Goal: Task Accomplishment & Management: Complete application form

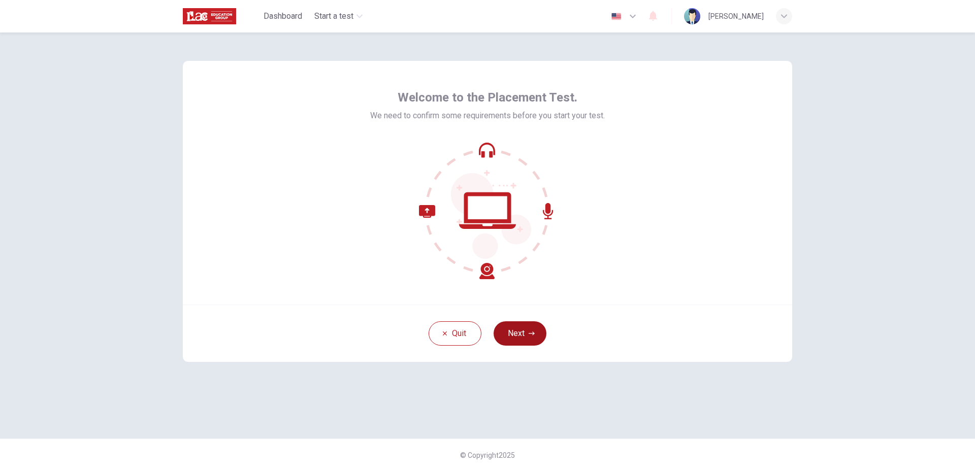
click at [522, 340] on button "Next" at bounding box center [520, 333] width 53 height 24
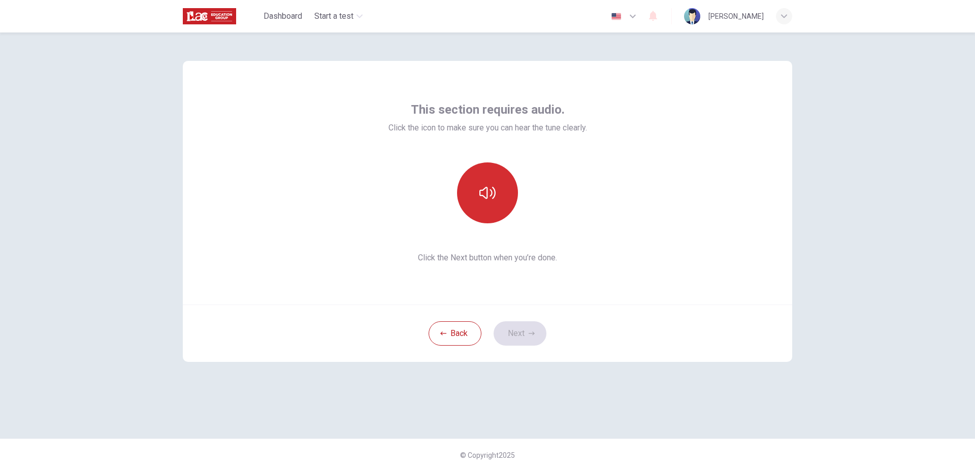
click at [471, 201] on button "button" at bounding box center [487, 193] width 61 height 61
click at [489, 190] on icon "button" at bounding box center [487, 193] width 16 height 16
click at [492, 199] on icon "button" at bounding box center [487, 193] width 16 height 16
click at [526, 339] on button "Next" at bounding box center [520, 333] width 53 height 24
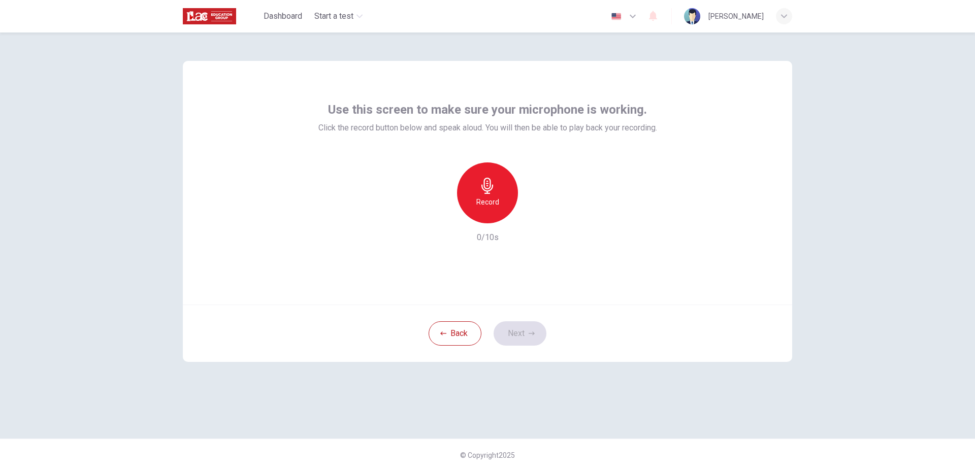
click at [488, 193] on icon "button" at bounding box center [487, 186] width 12 height 16
click at [477, 203] on div "Stop" at bounding box center [487, 193] width 61 height 61
click at [535, 216] on icon "button" at bounding box center [535, 215] width 5 height 6
click at [527, 331] on button "Next" at bounding box center [520, 333] width 53 height 24
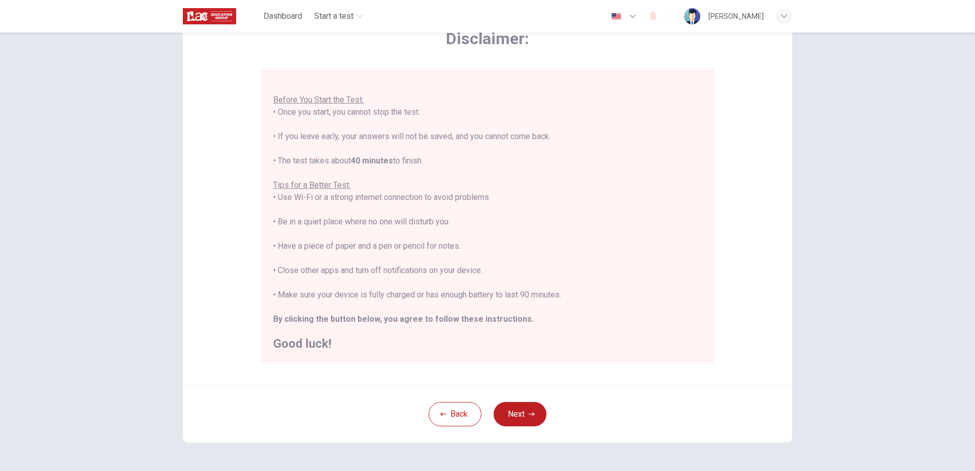
scroll to position [93, 0]
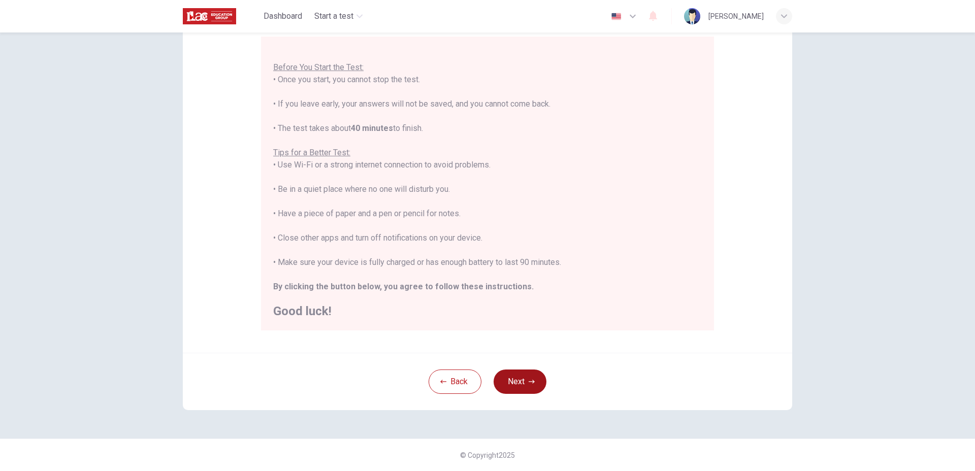
click at [502, 381] on button "Next" at bounding box center [520, 382] width 53 height 24
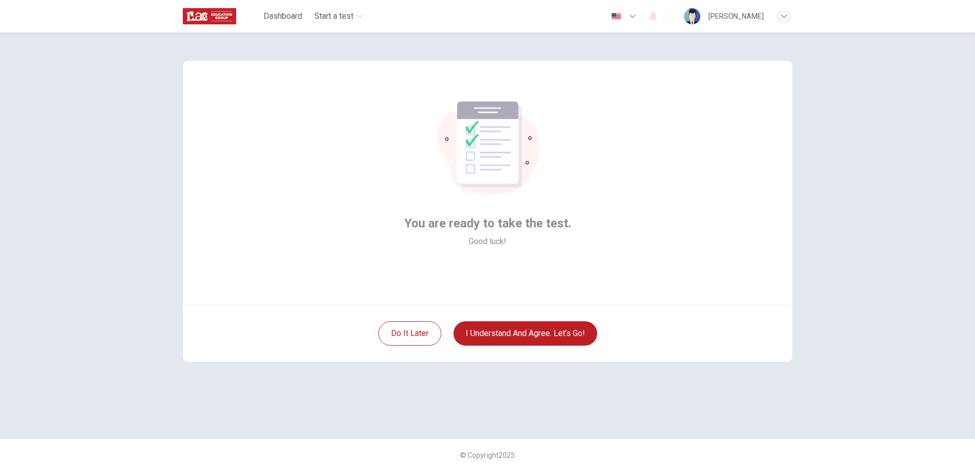
scroll to position [0, 0]
click at [534, 337] on button "I understand and agree. Let’s go!" at bounding box center [525, 333] width 144 height 24
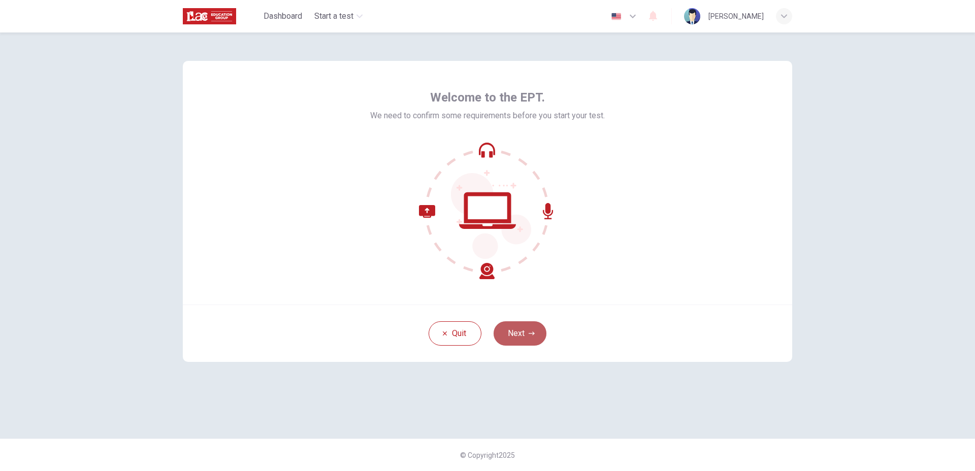
click at [527, 335] on button "Next" at bounding box center [520, 333] width 53 height 24
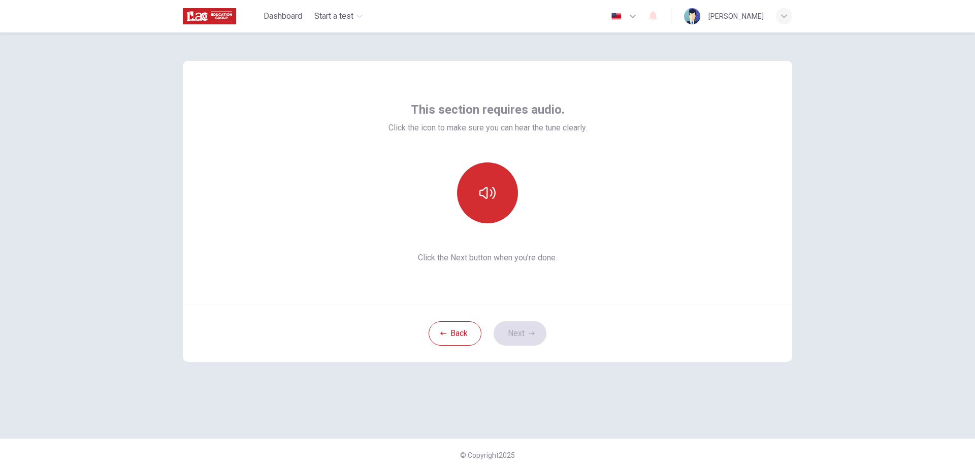
click at [500, 178] on button "button" at bounding box center [487, 193] width 61 height 61
click at [495, 199] on icon "button" at bounding box center [487, 193] width 16 height 16
click at [534, 333] on icon "button" at bounding box center [532, 334] width 6 height 4
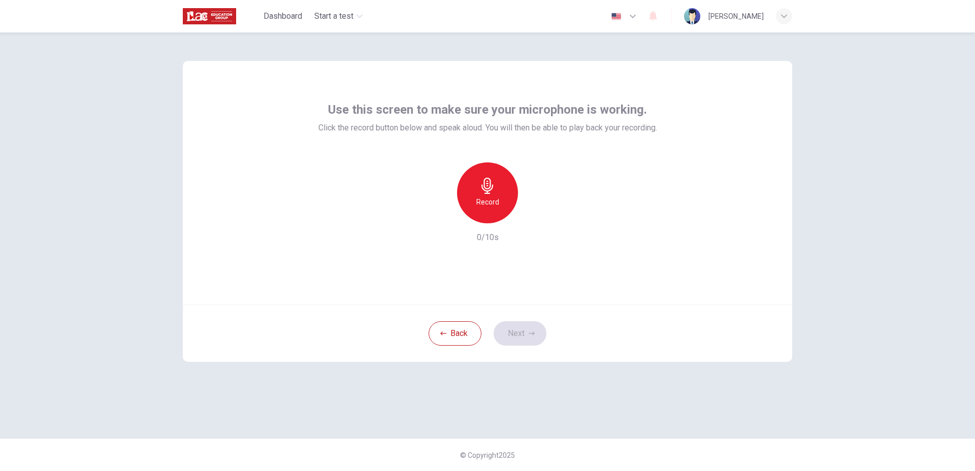
click at [474, 210] on div "Record" at bounding box center [487, 193] width 61 height 61
click at [489, 199] on h6 "Stop" at bounding box center [487, 202] width 15 height 12
click at [540, 217] on div "button" at bounding box center [534, 215] width 16 height 16
click at [533, 338] on button "Next" at bounding box center [520, 333] width 53 height 24
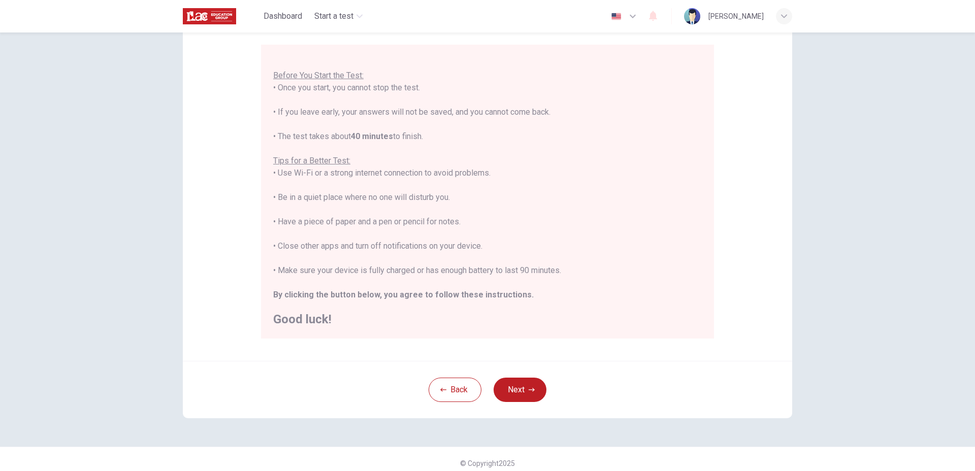
scroll to position [93, 0]
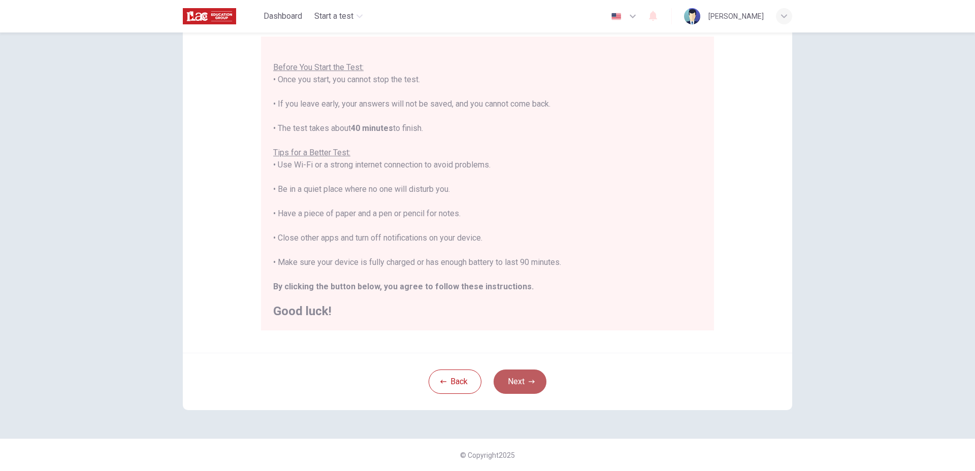
click at [528, 377] on button "Next" at bounding box center [520, 382] width 53 height 24
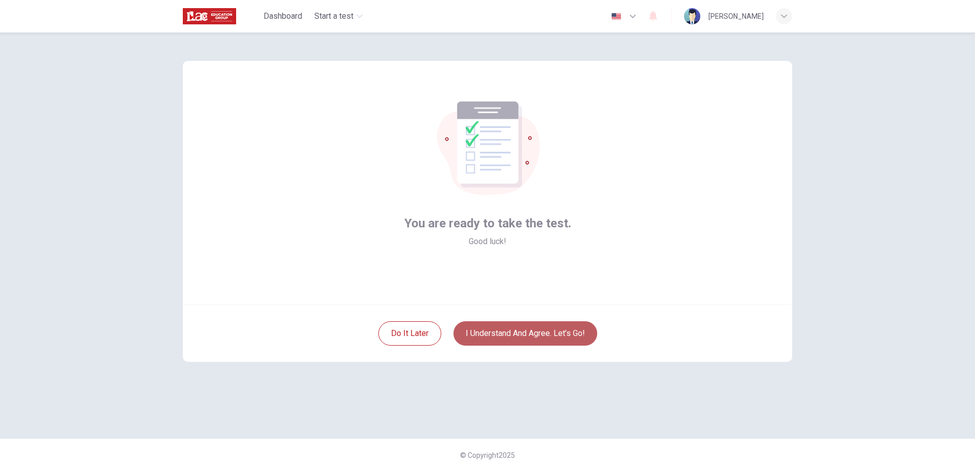
click at [518, 341] on button "I understand and agree. Let’s go!" at bounding box center [525, 333] width 144 height 24
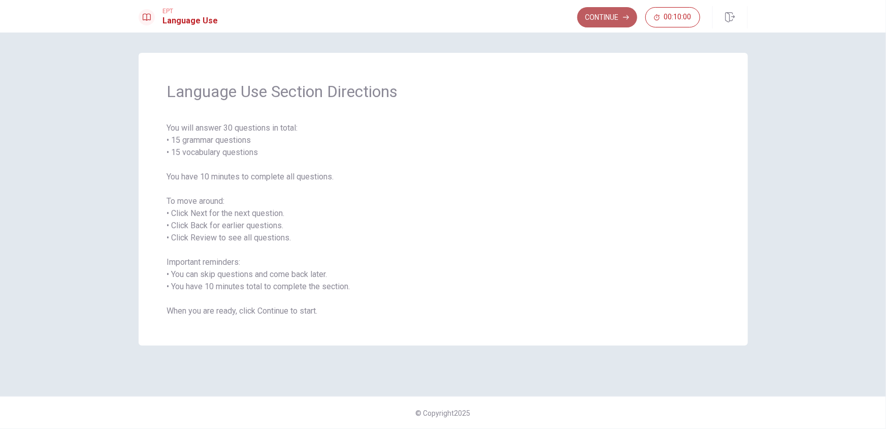
click at [602, 19] on button "Continue" at bounding box center [607, 17] width 60 height 20
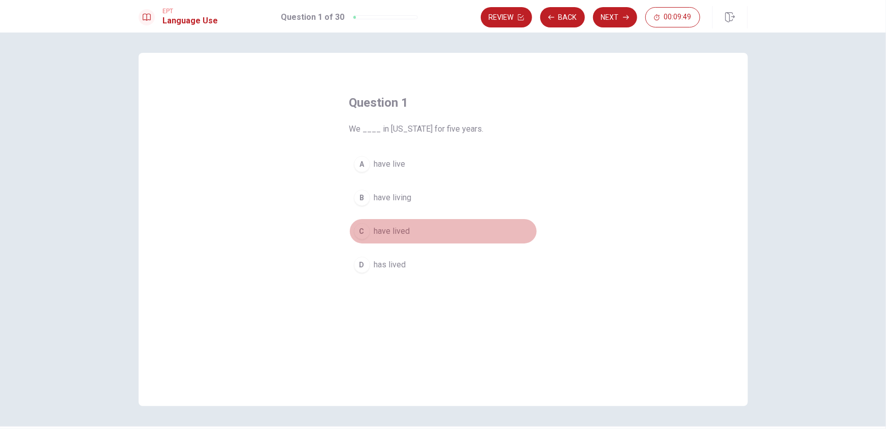
click at [358, 232] on div "C" at bounding box center [362, 231] width 16 height 16
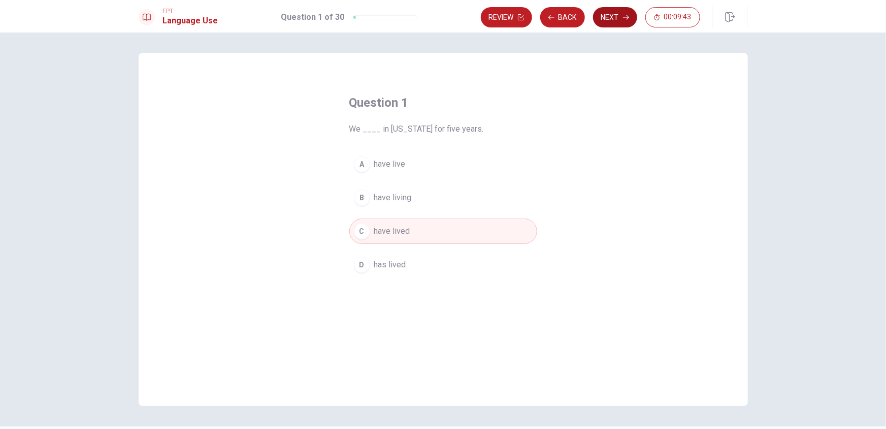
click at [619, 17] on button "Next" at bounding box center [615, 17] width 44 height 20
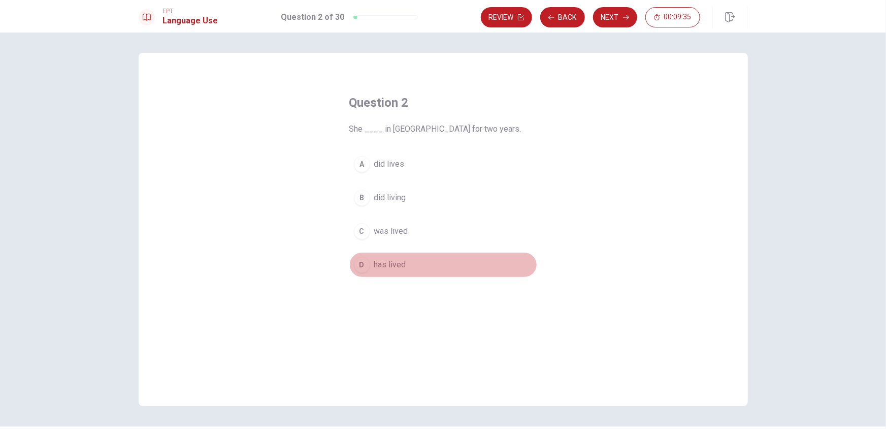
click at [357, 263] on div "D" at bounding box center [362, 264] width 16 height 16
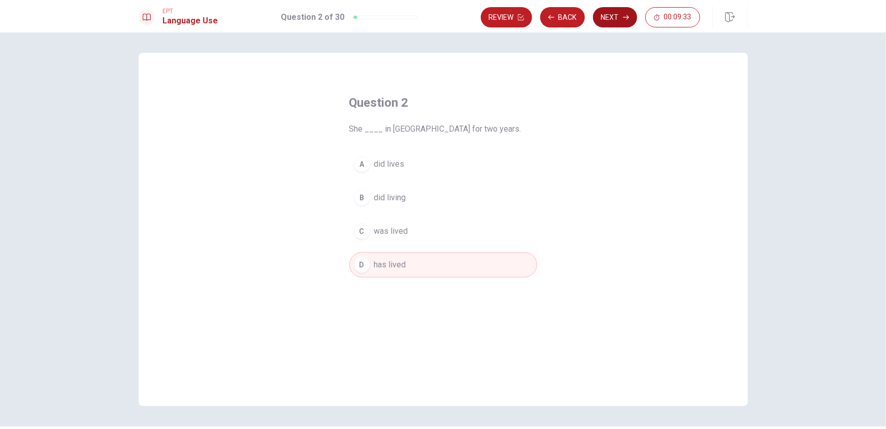
click at [610, 24] on button "Next" at bounding box center [615, 17] width 44 height 20
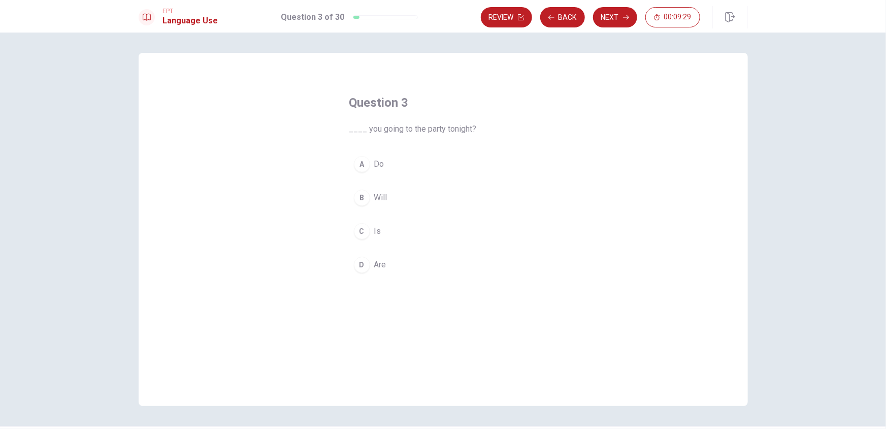
click at [360, 266] on div "D" at bounding box center [362, 264] width 16 height 16
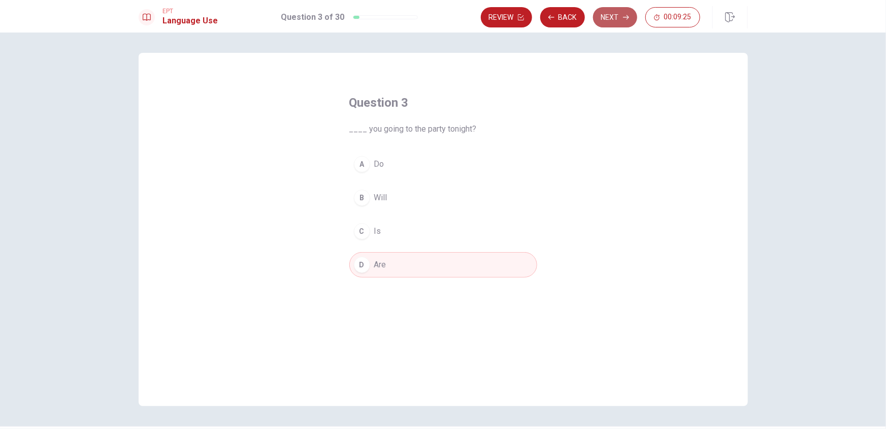
click at [615, 18] on button "Next" at bounding box center [615, 17] width 44 height 20
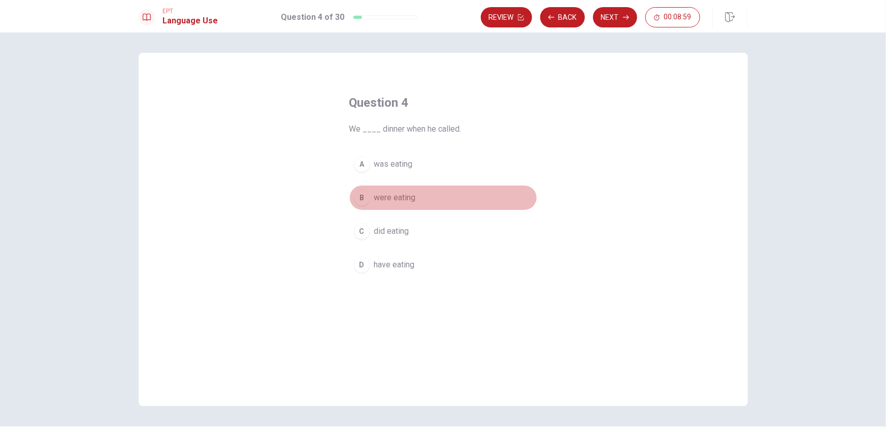
click at [362, 201] on div "B" at bounding box center [362, 197] width 16 height 16
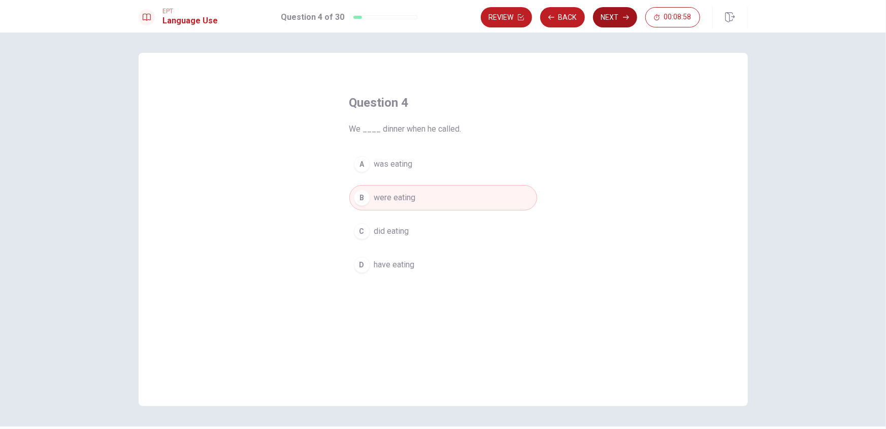
click at [627, 19] on icon "button" at bounding box center [626, 17] width 6 height 6
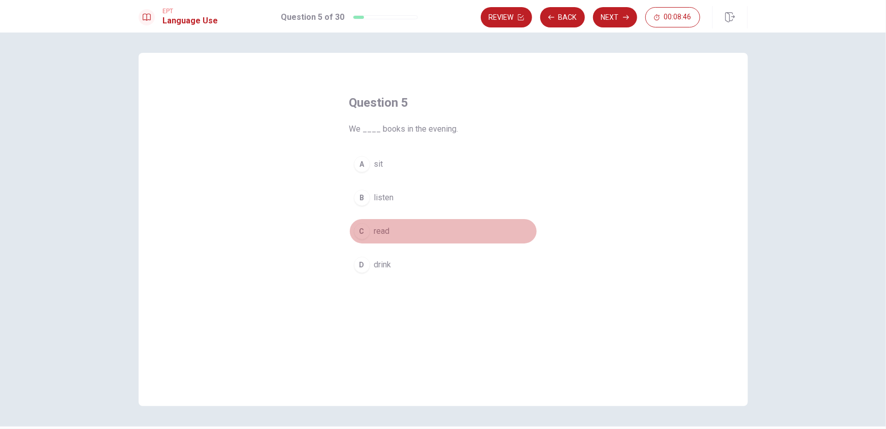
click at [359, 229] on div "C" at bounding box center [362, 231] width 16 height 16
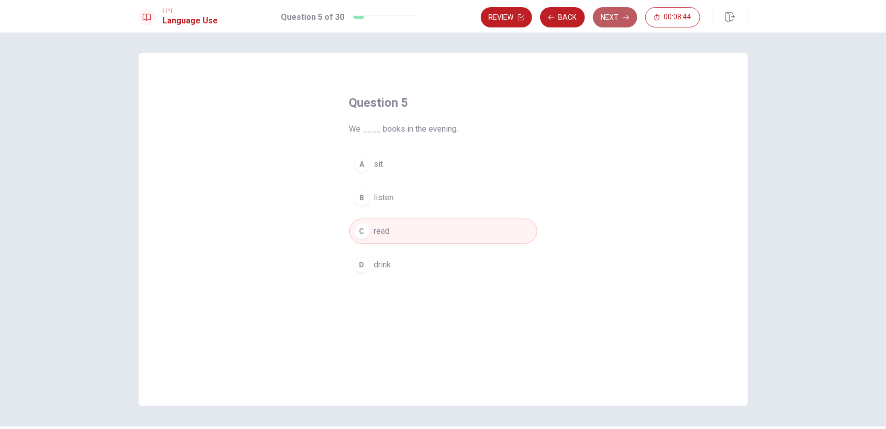
click at [610, 22] on button "Next" at bounding box center [615, 17] width 44 height 20
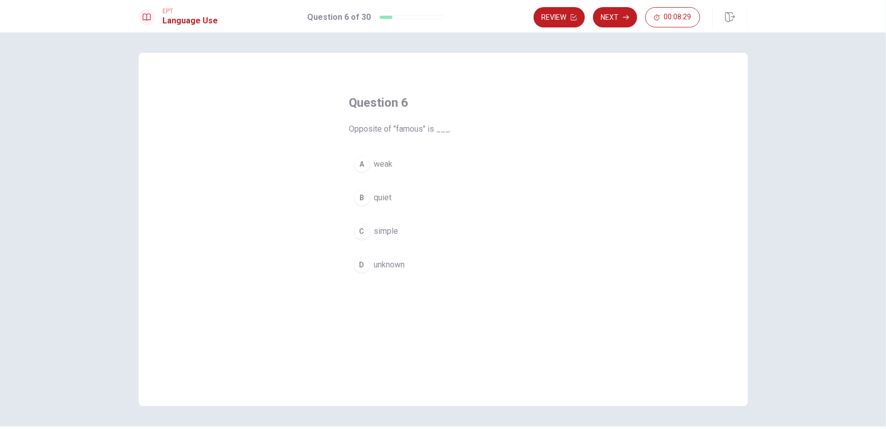
click at [359, 269] on div "D" at bounding box center [362, 264] width 16 height 16
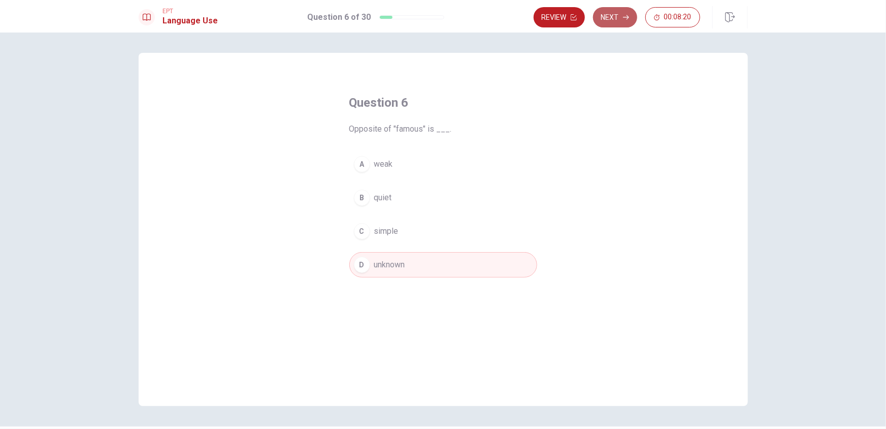
click at [617, 19] on button "Next" at bounding box center [615, 17] width 44 height 20
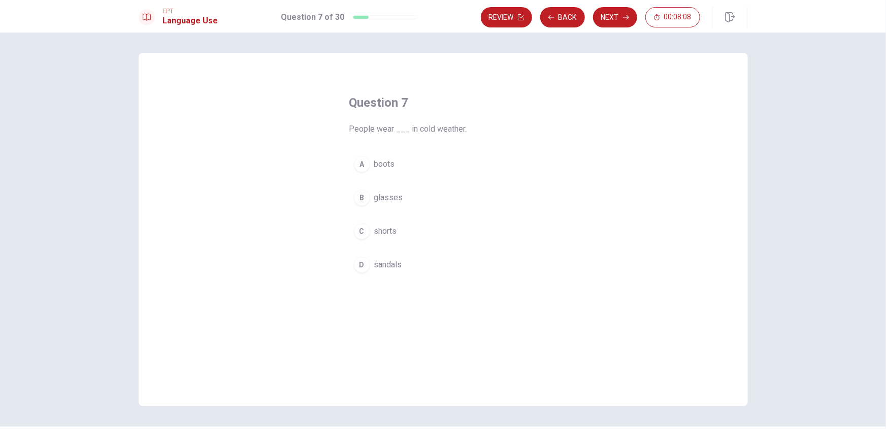
click at [360, 166] on div "A" at bounding box center [362, 164] width 16 height 16
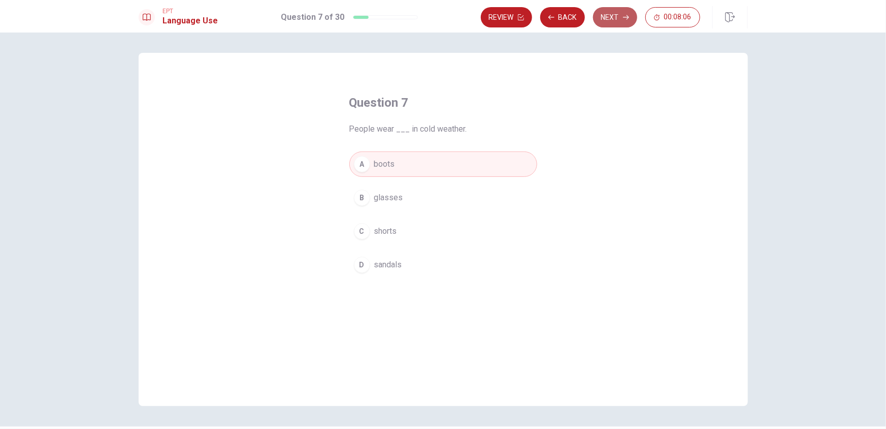
click at [616, 20] on button "Next" at bounding box center [615, 17] width 44 height 20
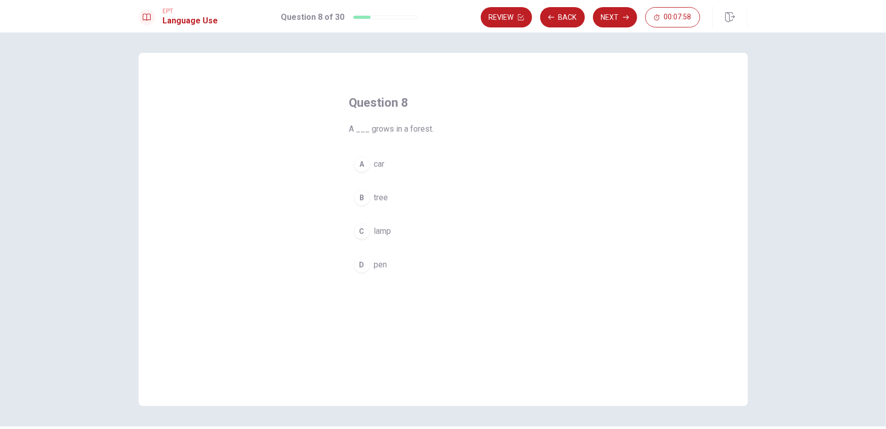
click at [359, 198] on div "B" at bounding box center [362, 197] width 16 height 16
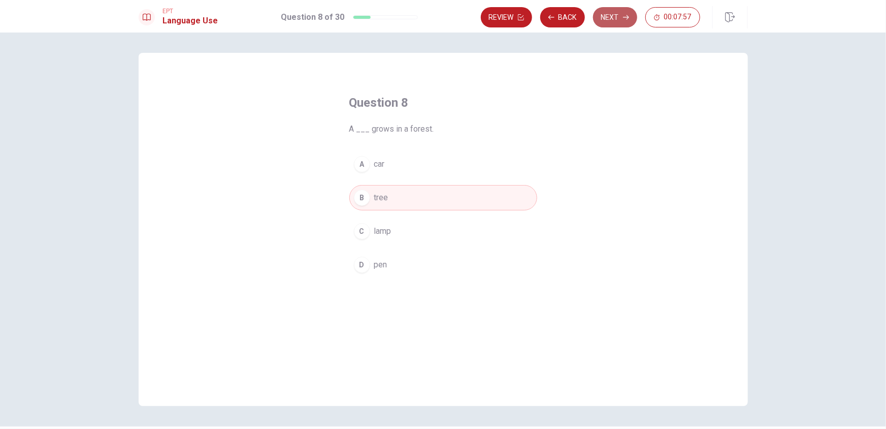
click at [611, 15] on button "Next" at bounding box center [615, 17] width 44 height 20
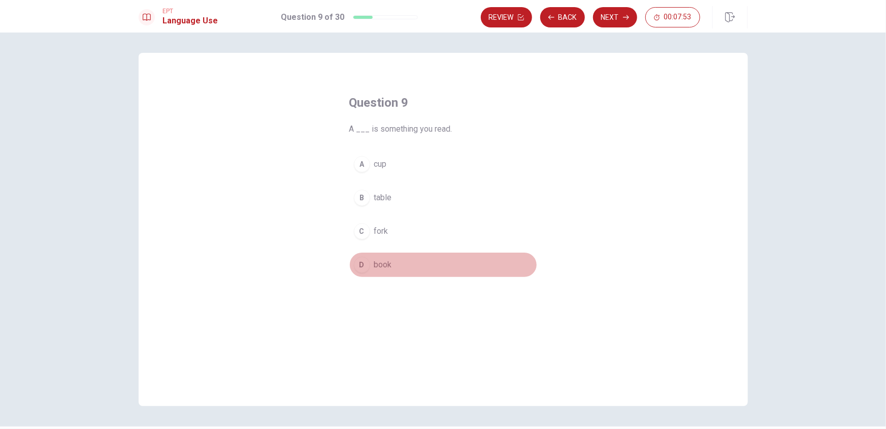
click at [360, 265] on div "D" at bounding box center [362, 264] width 16 height 16
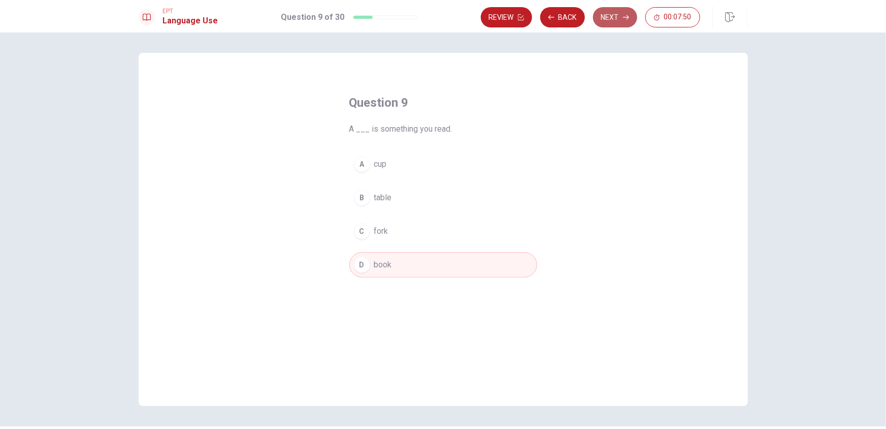
click at [618, 22] on button "Next" at bounding box center [615, 17] width 44 height 20
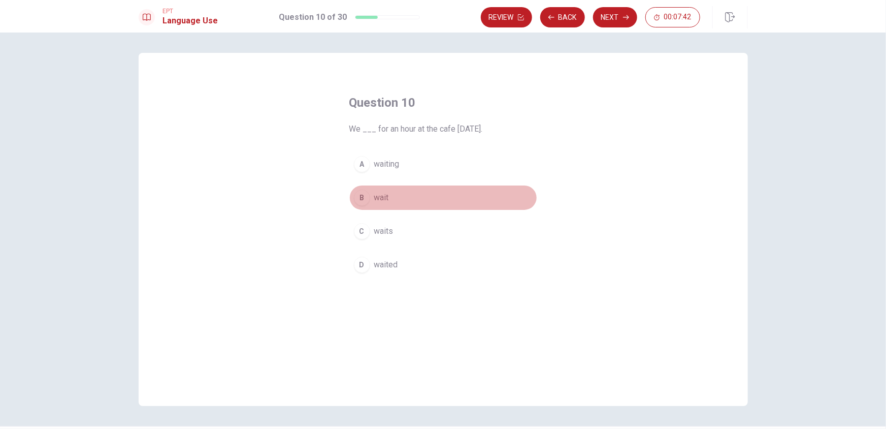
click at [363, 192] on div "B" at bounding box center [362, 197] width 16 height 16
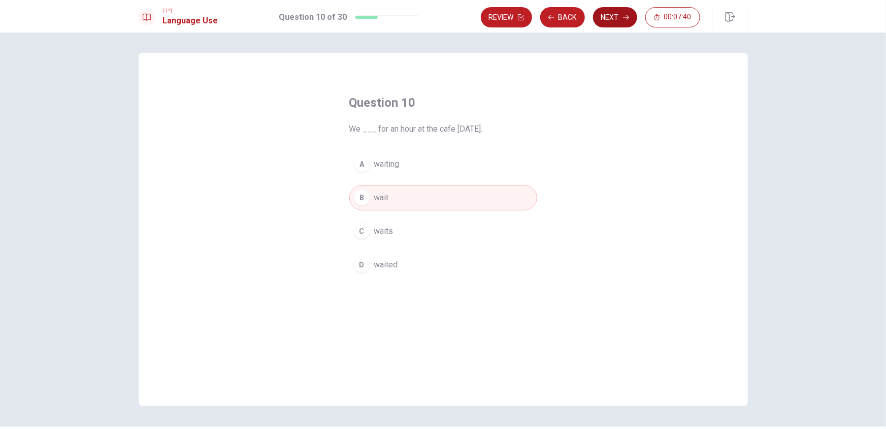
click at [618, 20] on button "Next" at bounding box center [615, 17] width 44 height 20
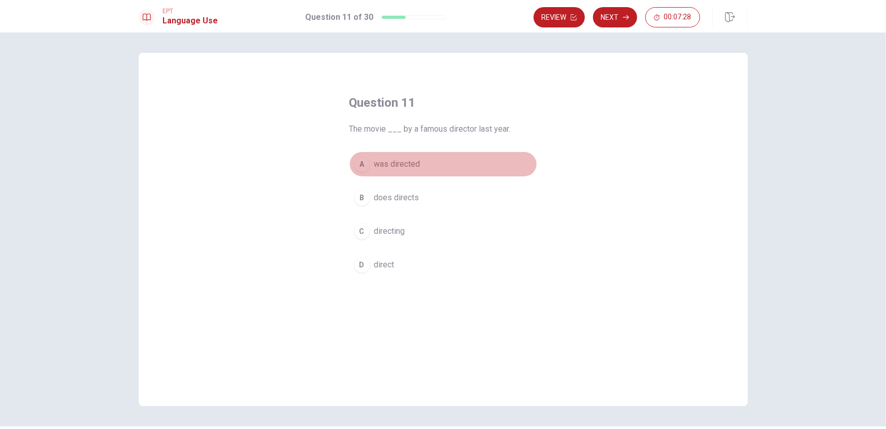
click at [362, 165] on div "A" at bounding box center [362, 164] width 16 height 16
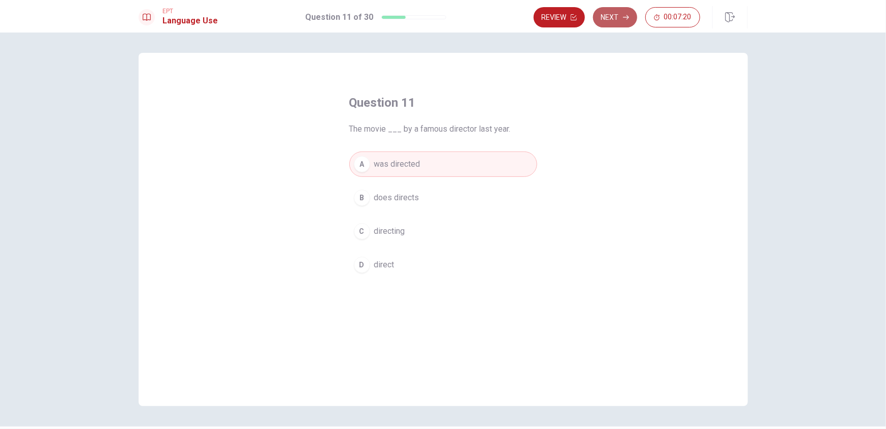
click at [616, 20] on button "Next" at bounding box center [615, 17] width 44 height 20
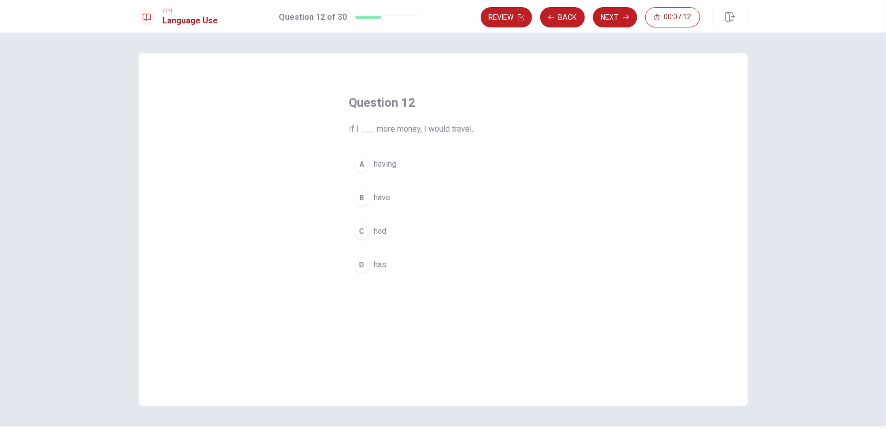
click at [360, 199] on div "B" at bounding box center [362, 197] width 16 height 16
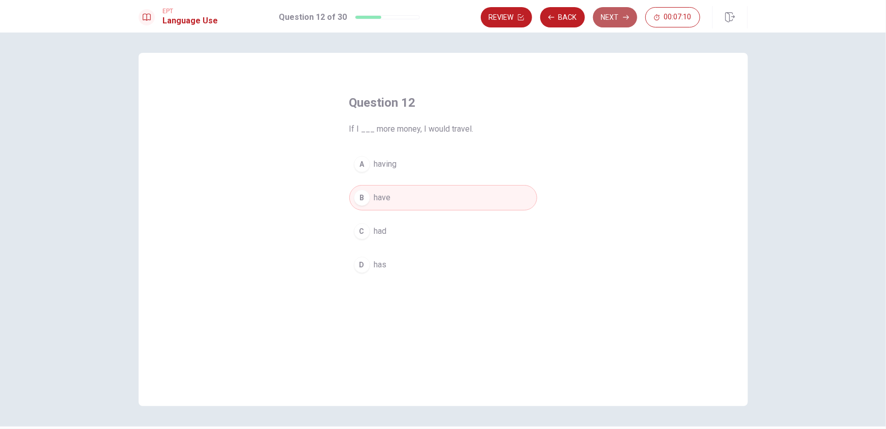
click at [612, 22] on button "Next" at bounding box center [615, 17] width 44 height 20
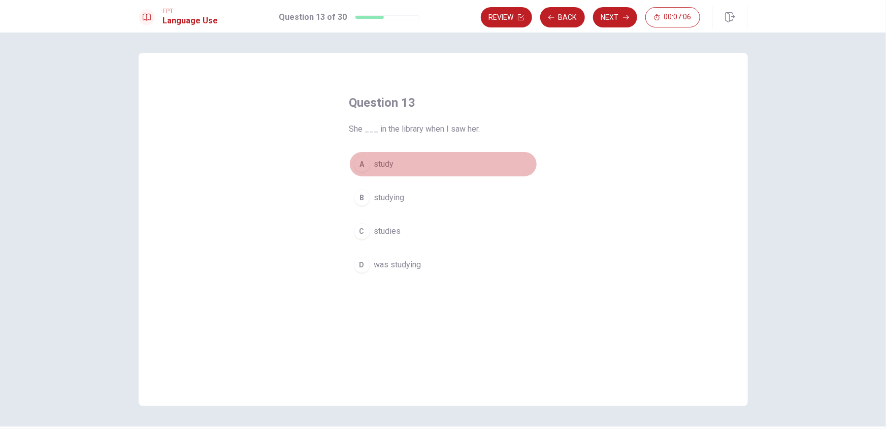
click at [362, 163] on div "A" at bounding box center [362, 164] width 16 height 16
click at [361, 261] on div "D" at bounding box center [362, 264] width 16 height 16
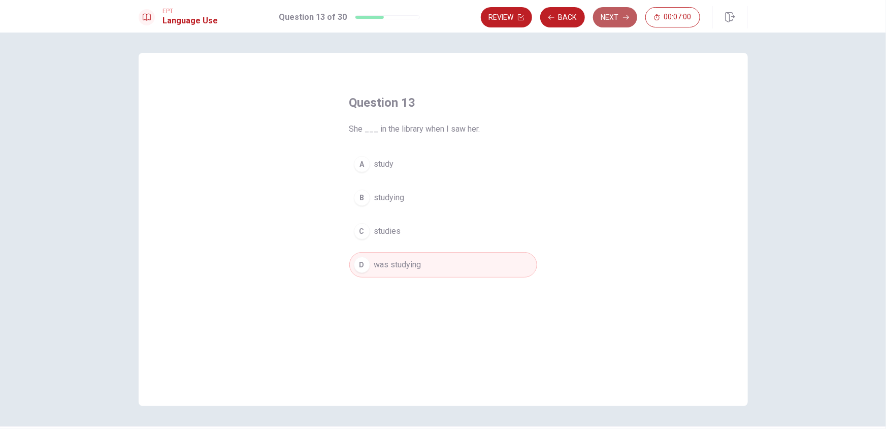
click at [611, 16] on button "Next" at bounding box center [615, 17] width 44 height 20
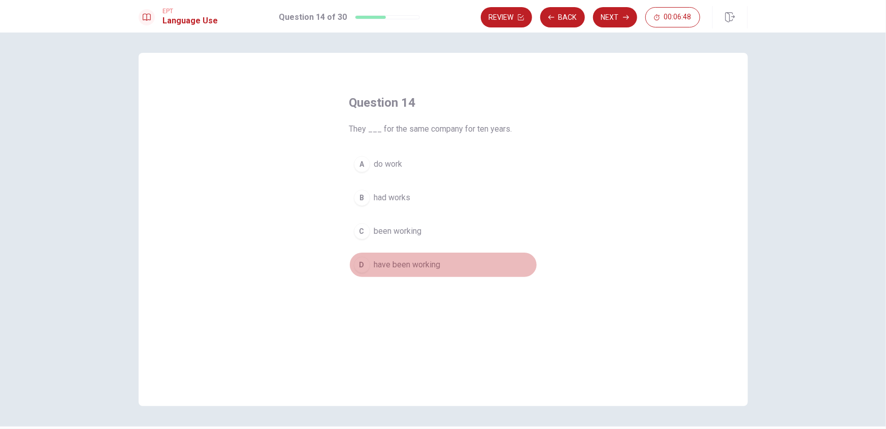
click at [362, 266] on div "D" at bounding box center [362, 264] width 16 height 16
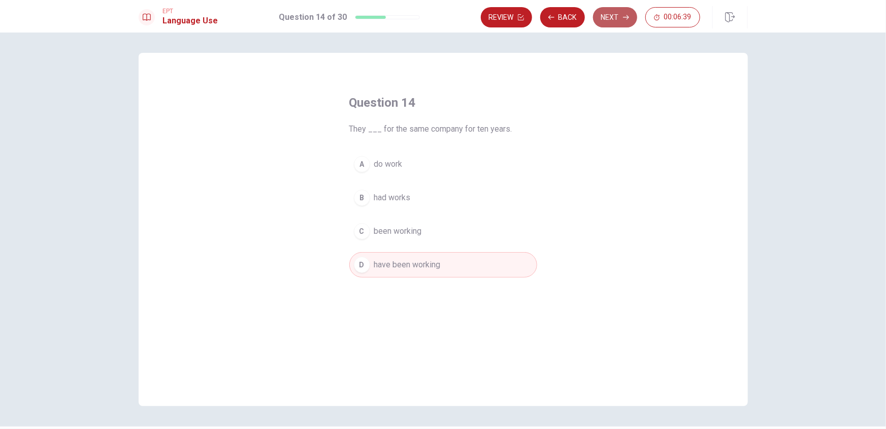
click at [618, 16] on button "Next" at bounding box center [615, 17] width 44 height 20
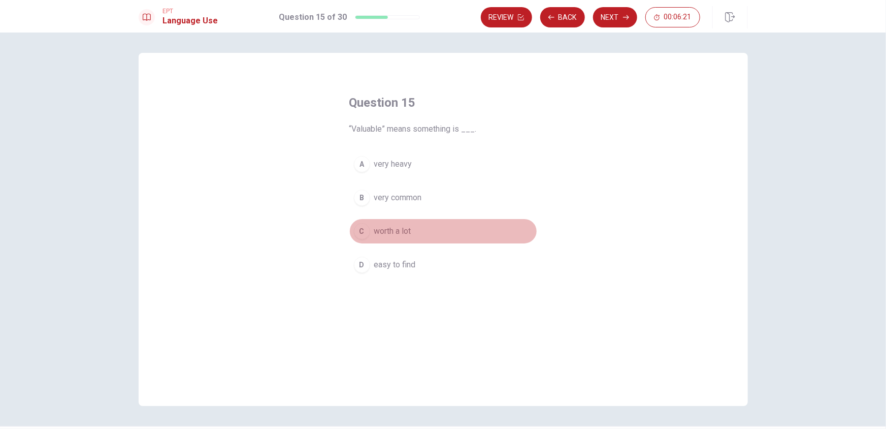
click at [364, 234] on div "C" at bounding box center [362, 231] width 16 height 16
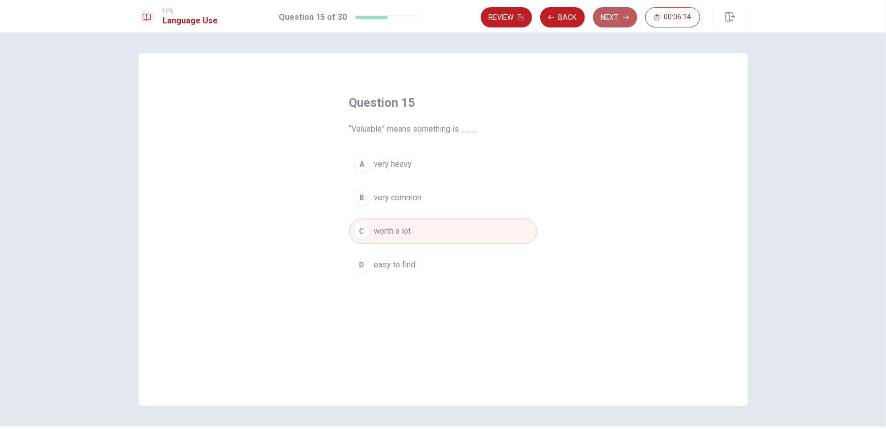
click at [619, 20] on button "Next" at bounding box center [615, 17] width 44 height 20
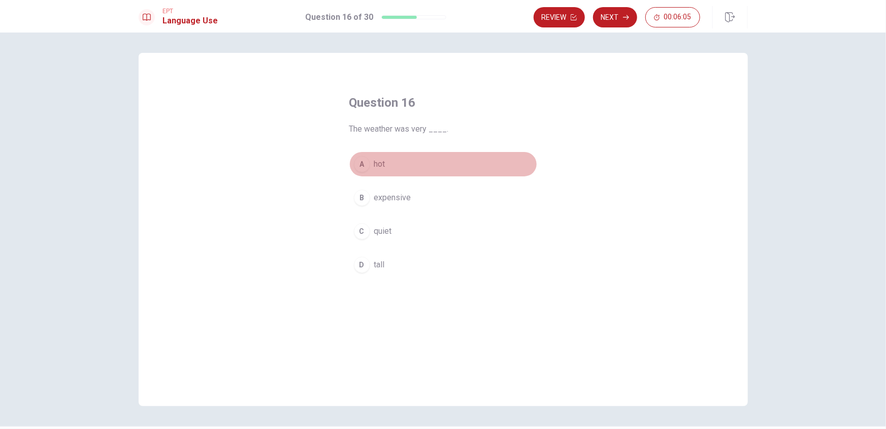
click at [358, 167] on div "A" at bounding box center [362, 164] width 16 height 16
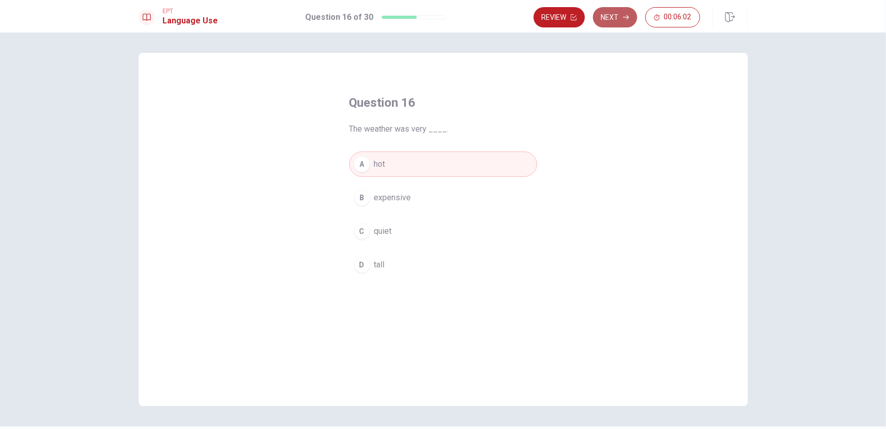
click at [628, 22] on button "Next" at bounding box center [615, 17] width 44 height 20
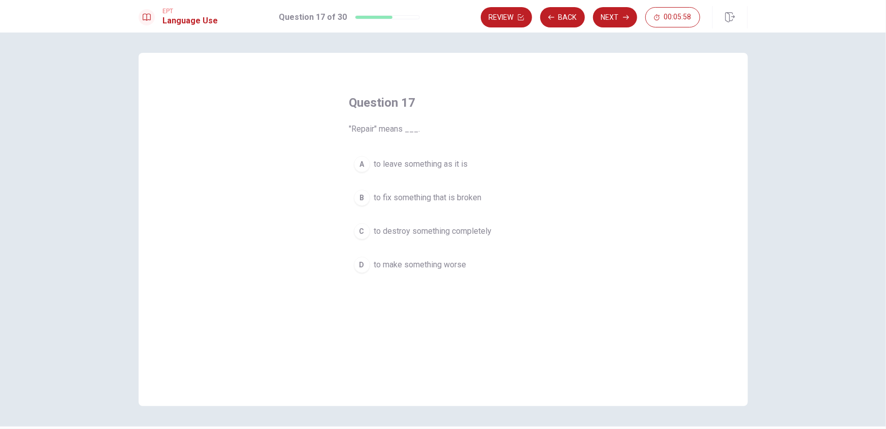
click at [395, 202] on span "to fix something that is broken" at bounding box center [428, 197] width 108 height 12
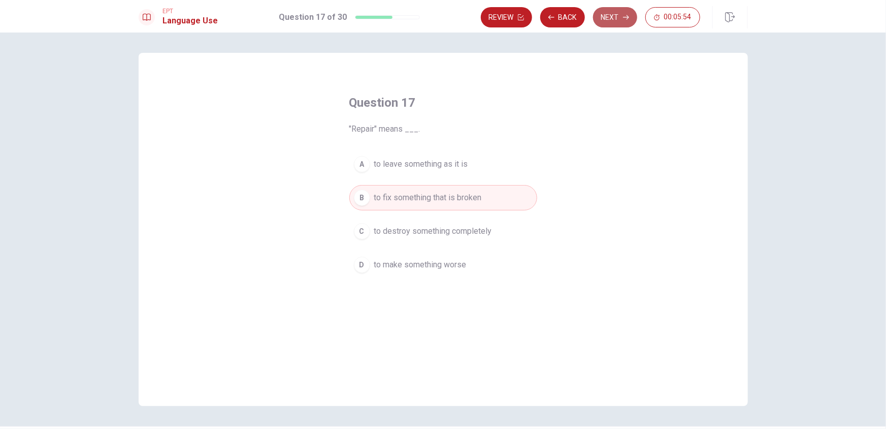
click at [610, 17] on button "Next" at bounding box center [615, 17] width 44 height 20
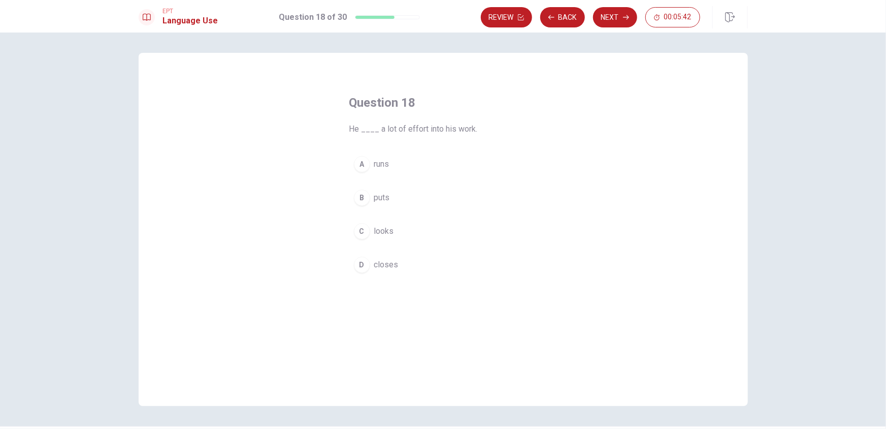
click at [359, 160] on div "A" at bounding box center [362, 164] width 16 height 16
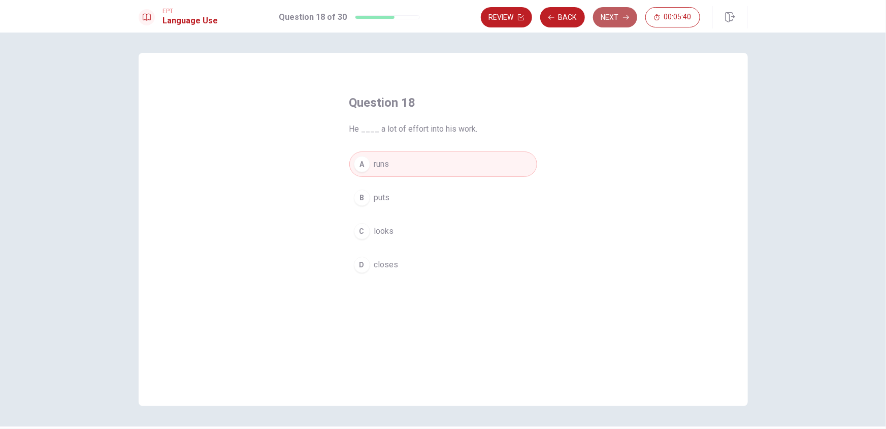
click at [613, 20] on button "Next" at bounding box center [615, 17] width 44 height 20
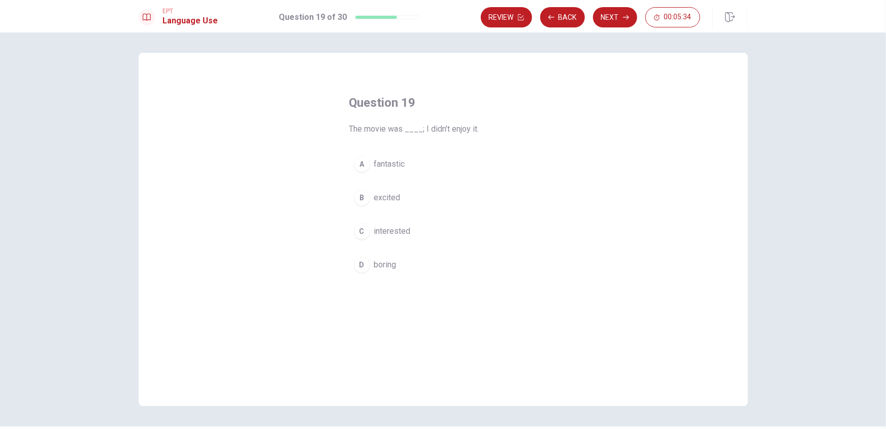
click at [364, 265] on div "D" at bounding box center [362, 264] width 16 height 16
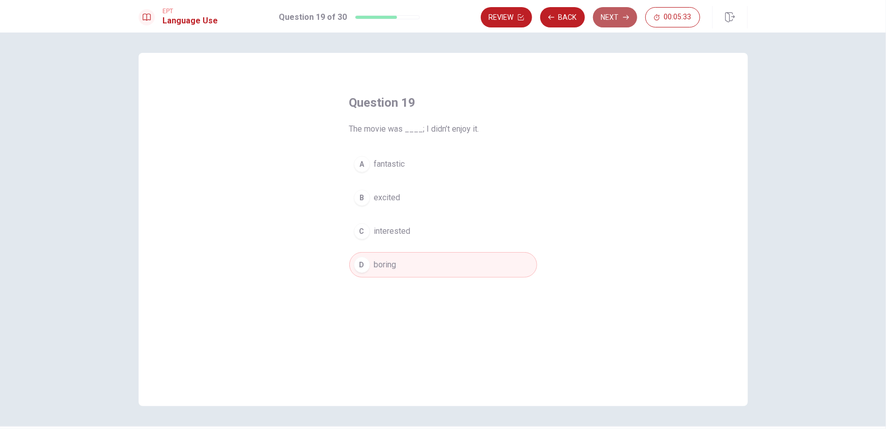
click at [613, 21] on button "Next" at bounding box center [615, 17] width 44 height 20
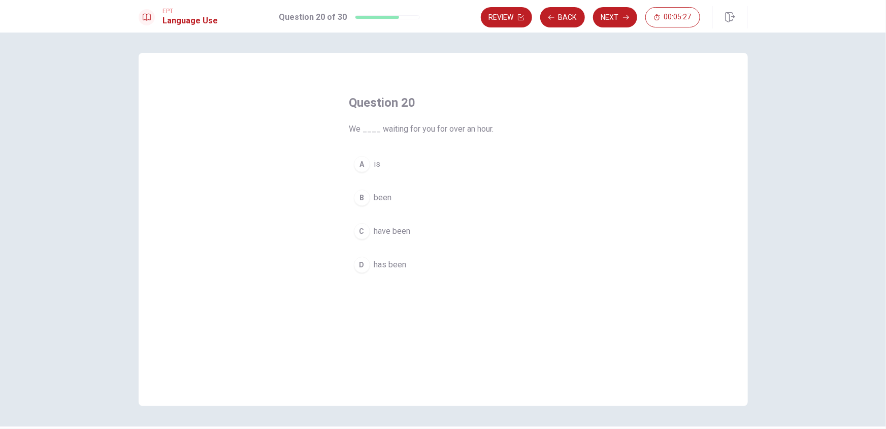
click at [358, 232] on div "C" at bounding box center [362, 231] width 16 height 16
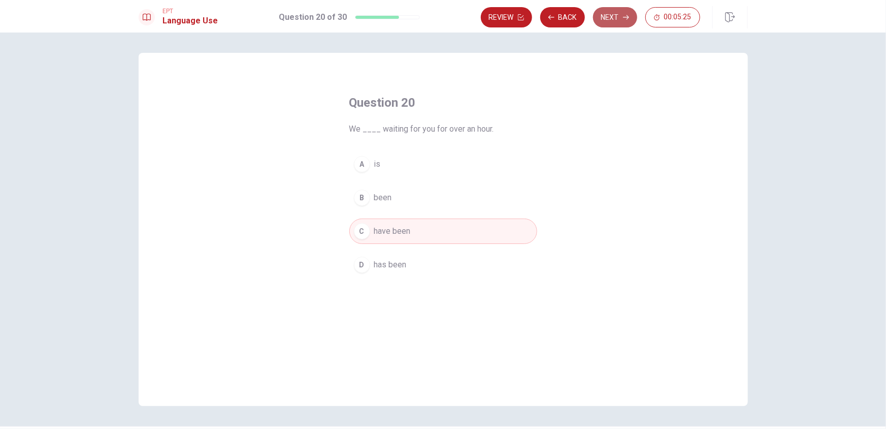
click at [604, 20] on button "Next" at bounding box center [615, 17] width 44 height 20
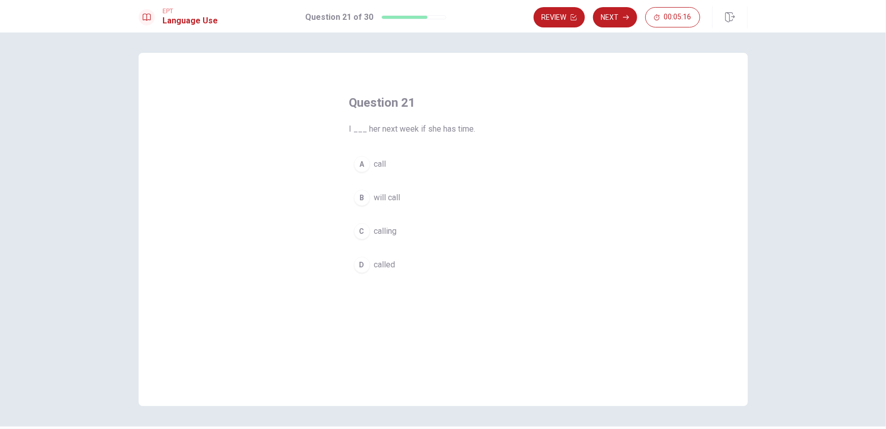
click at [360, 264] on div "D" at bounding box center [362, 264] width 16 height 16
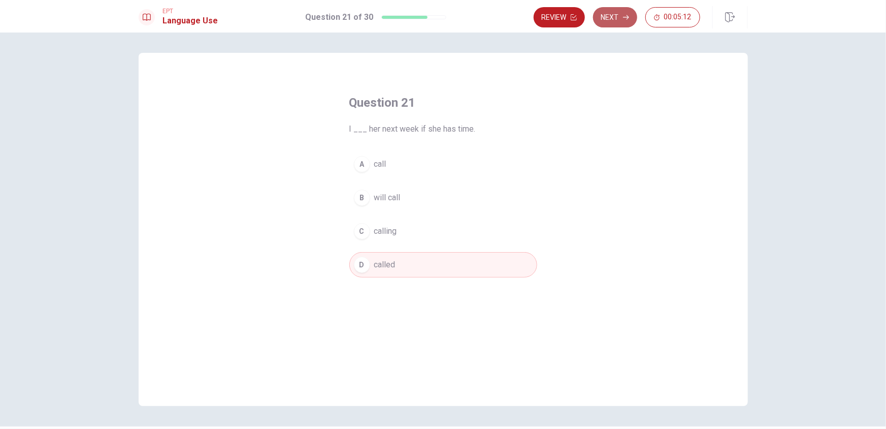
click at [621, 20] on button "Next" at bounding box center [615, 17] width 44 height 20
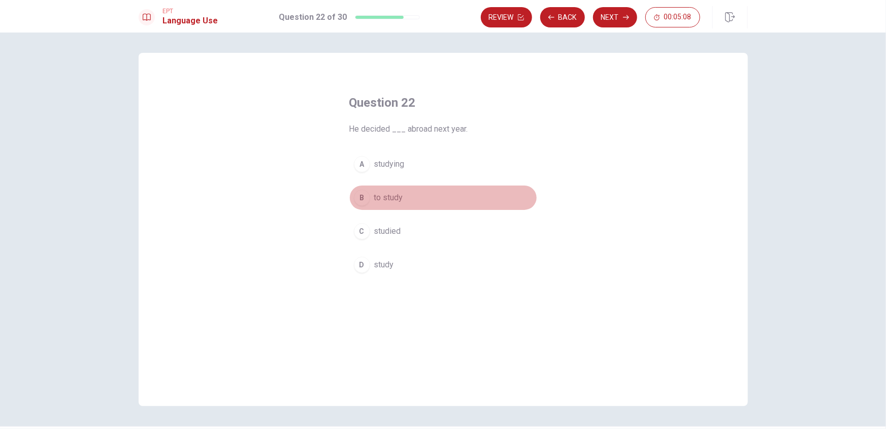
click at [356, 199] on div "B" at bounding box center [362, 197] width 16 height 16
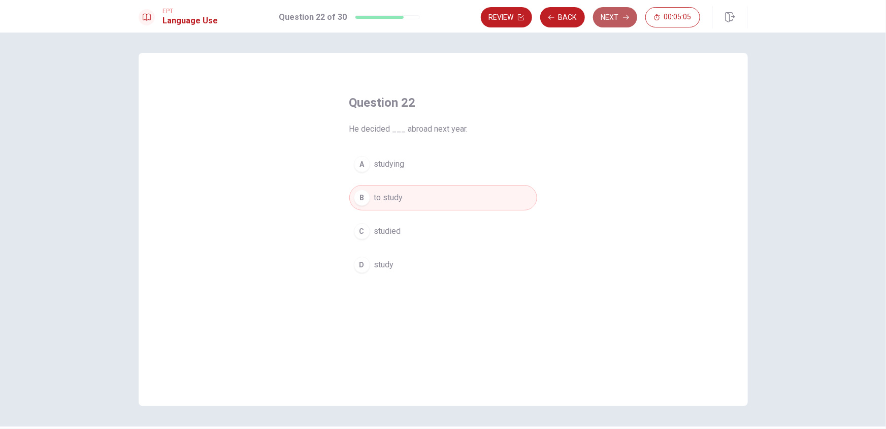
click at [608, 21] on button "Next" at bounding box center [615, 17] width 44 height 20
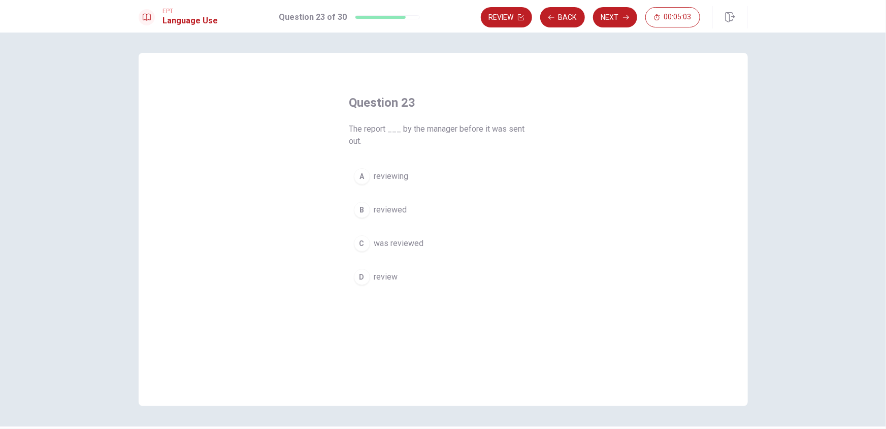
drag, startPoint x: 349, startPoint y: 129, endPoint x: 387, endPoint y: 131, distance: 37.6
click at [387, 131] on span "The report ___ by the manager before it was sent out." at bounding box center [443, 135] width 188 height 24
drag, startPoint x: 387, startPoint y: 131, endPoint x: 351, endPoint y: 134, distance: 35.7
click at [351, 134] on span "The report ___ by the manager before it was sent out." at bounding box center [443, 135] width 188 height 24
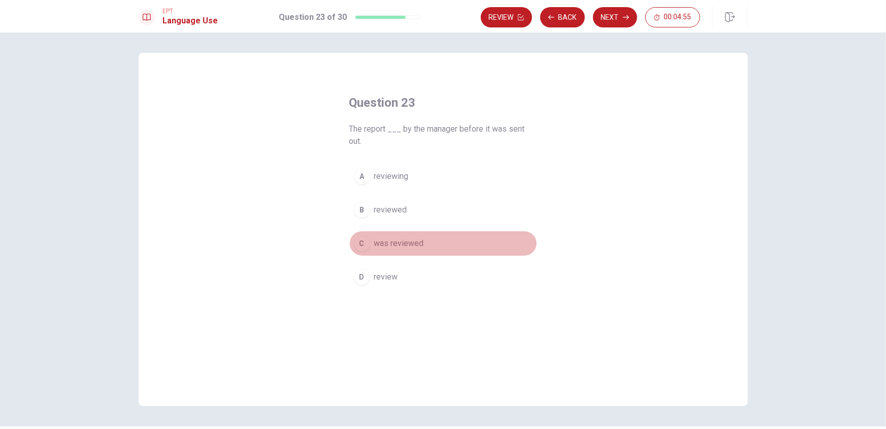
click at [356, 246] on div "C" at bounding box center [362, 243] width 16 height 16
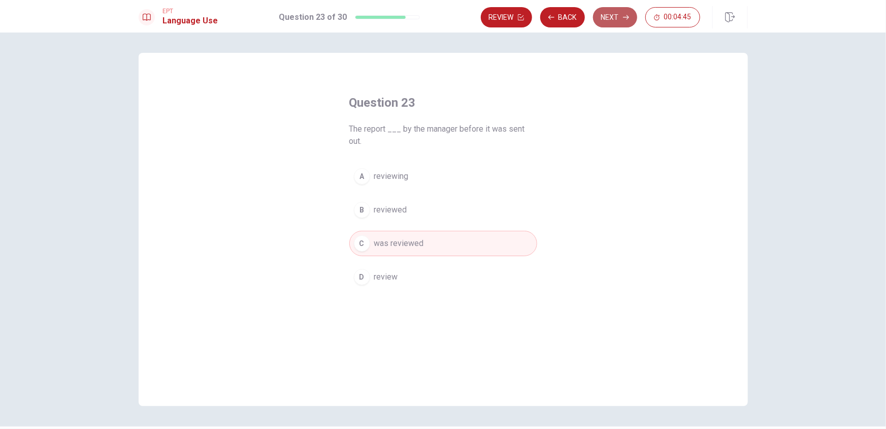
click at [610, 21] on button "Next" at bounding box center [615, 17] width 44 height 20
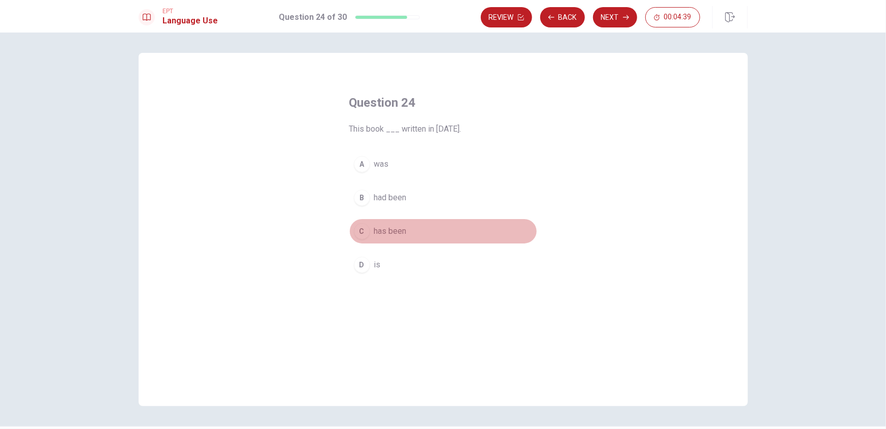
click at [361, 239] on button "C has been" at bounding box center [443, 230] width 188 height 25
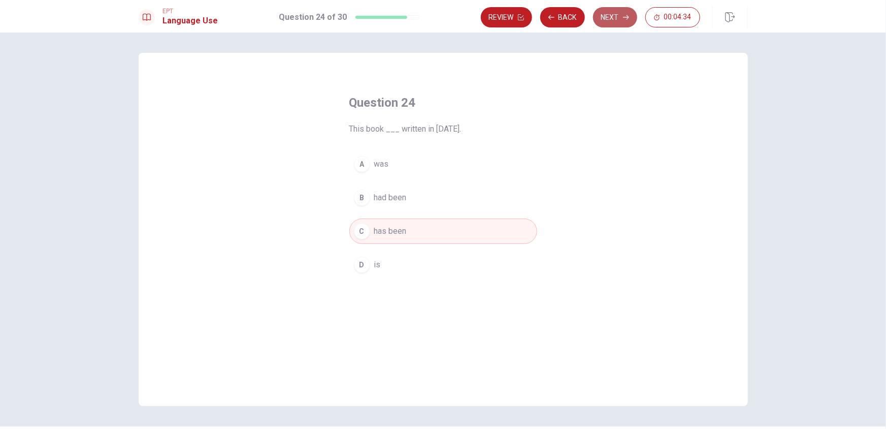
click at [614, 17] on button "Next" at bounding box center [615, 17] width 44 height 20
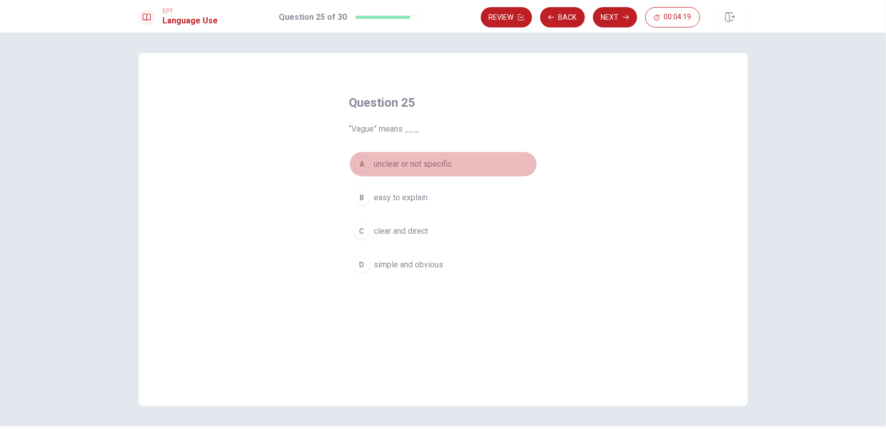
click at [381, 165] on span "unclear or not specific" at bounding box center [413, 164] width 78 height 12
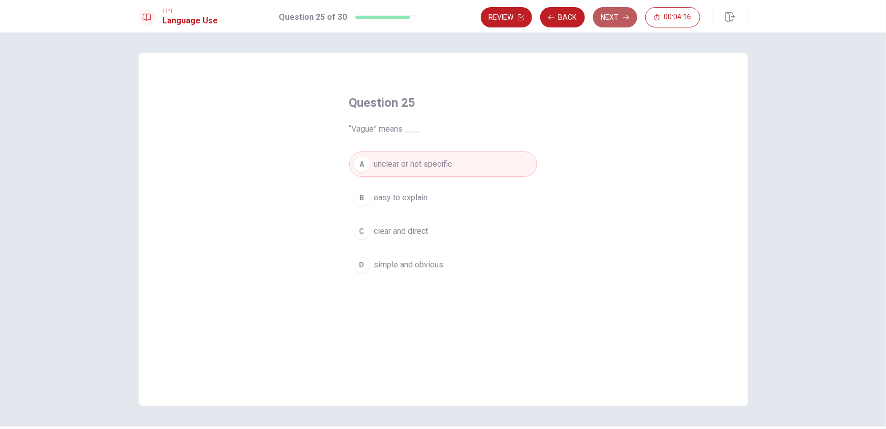
click at [619, 18] on button "Next" at bounding box center [615, 17] width 44 height 20
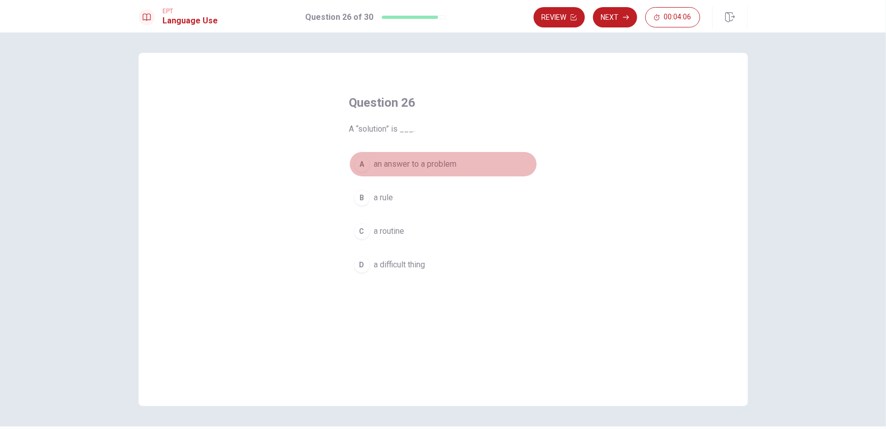
click at [361, 169] on div "A" at bounding box center [362, 164] width 16 height 16
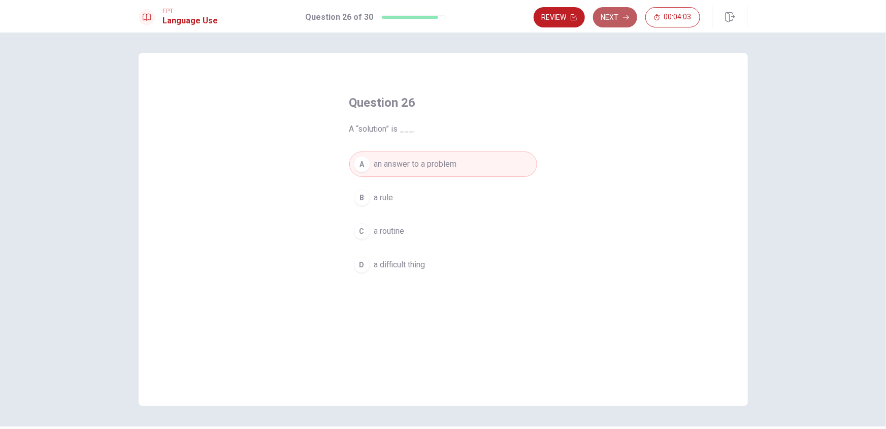
click at [621, 15] on button "Next" at bounding box center [615, 17] width 44 height 20
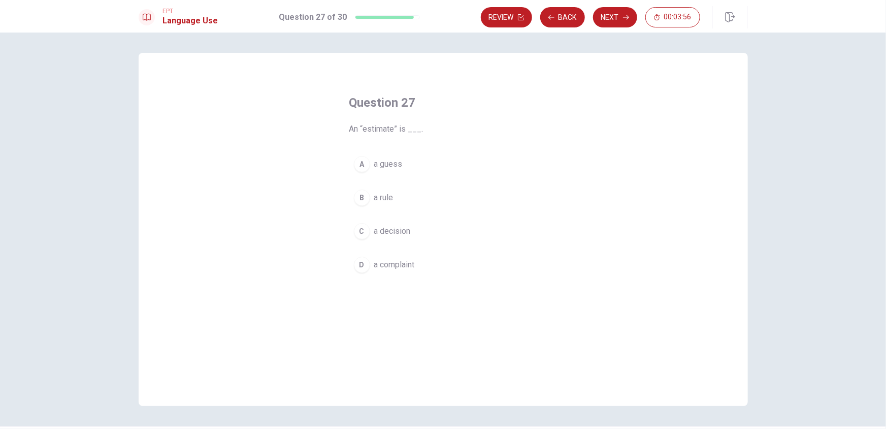
click at [399, 269] on span "a complaint" at bounding box center [394, 264] width 41 height 12
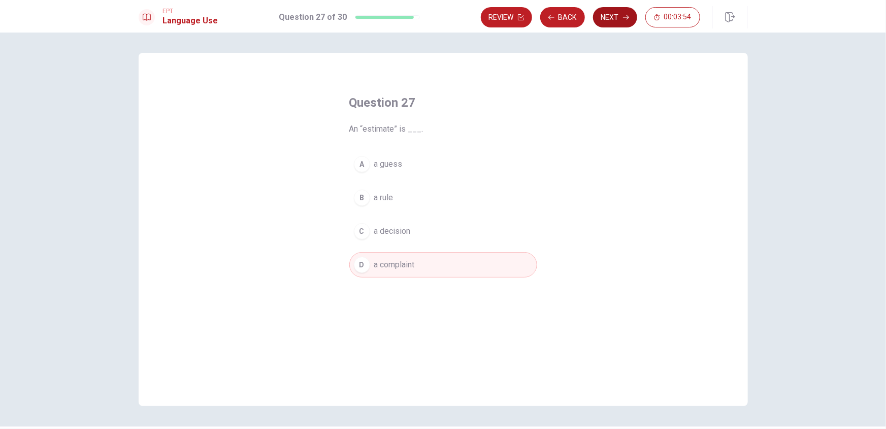
click at [612, 14] on button "Next" at bounding box center [615, 17] width 44 height 20
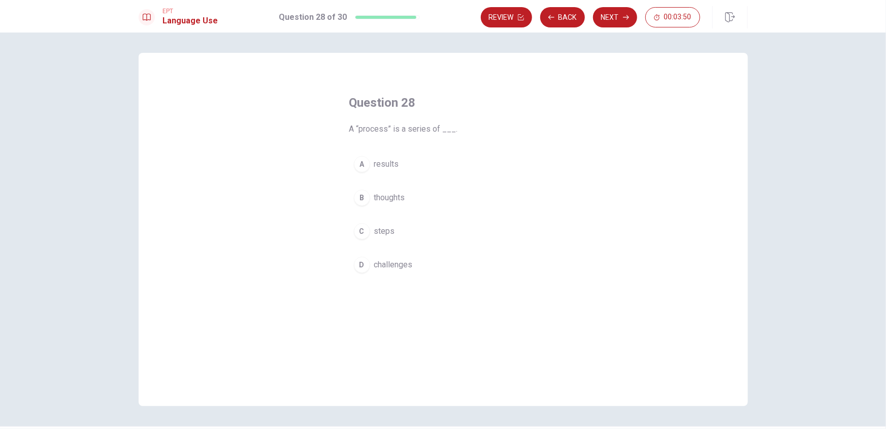
click at [385, 234] on span "steps" at bounding box center [384, 231] width 21 height 12
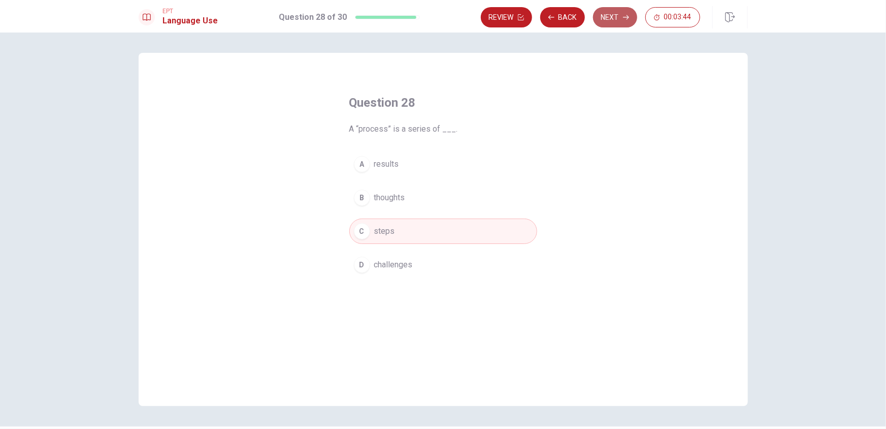
click at [621, 21] on button "Next" at bounding box center [615, 17] width 44 height 20
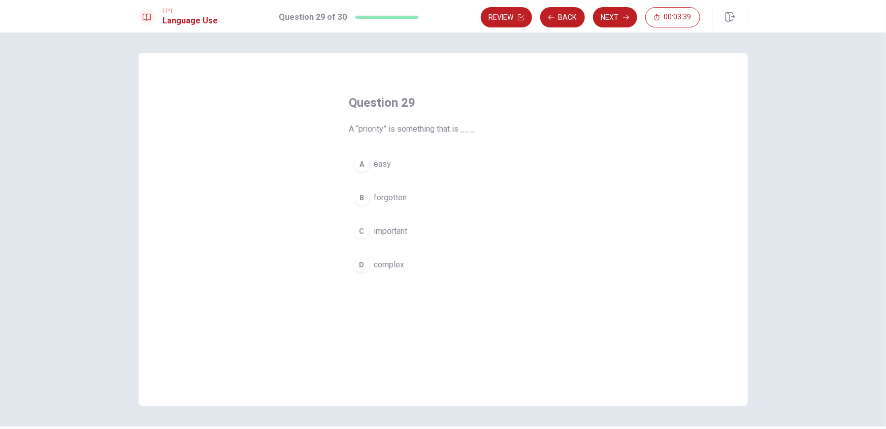
click at [374, 228] on span "important" at bounding box center [391, 231] width 34 height 12
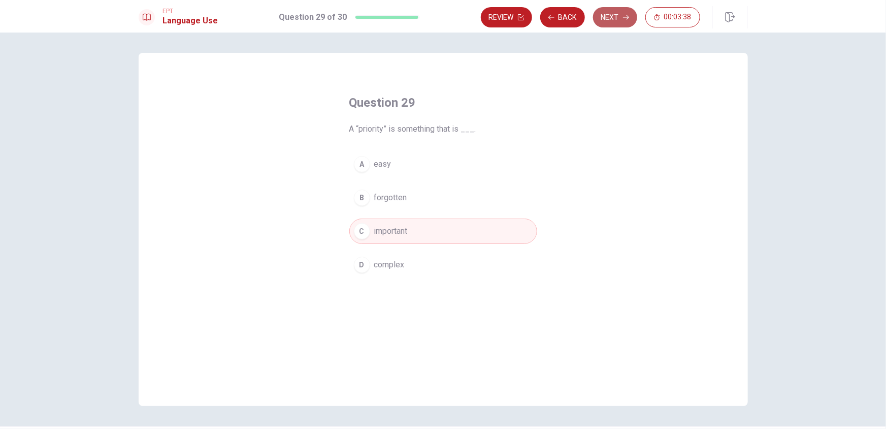
click at [618, 22] on button "Next" at bounding box center [615, 17] width 44 height 20
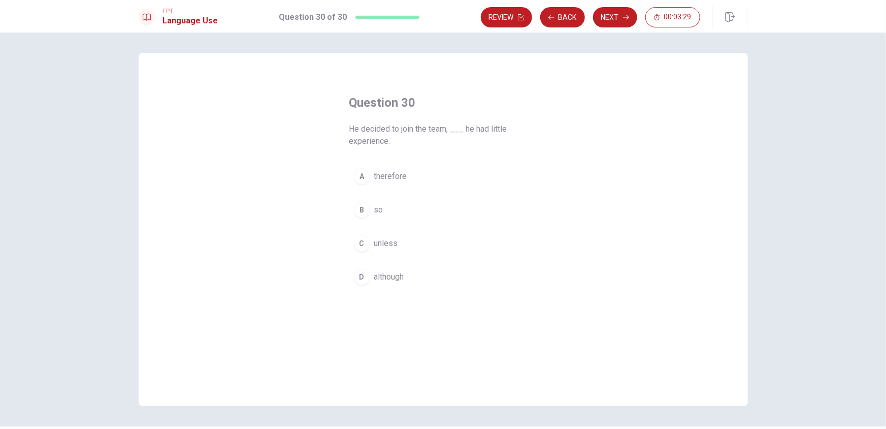
click at [374, 207] on span "so" at bounding box center [378, 210] width 9 height 12
click at [376, 174] on span "therefore" at bounding box center [390, 176] width 33 height 12
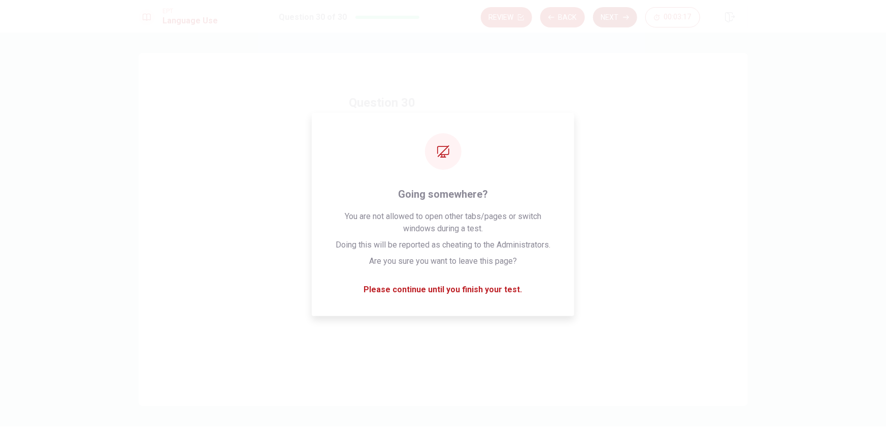
click at [616, 18] on button "Next" at bounding box center [615, 17] width 44 height 20
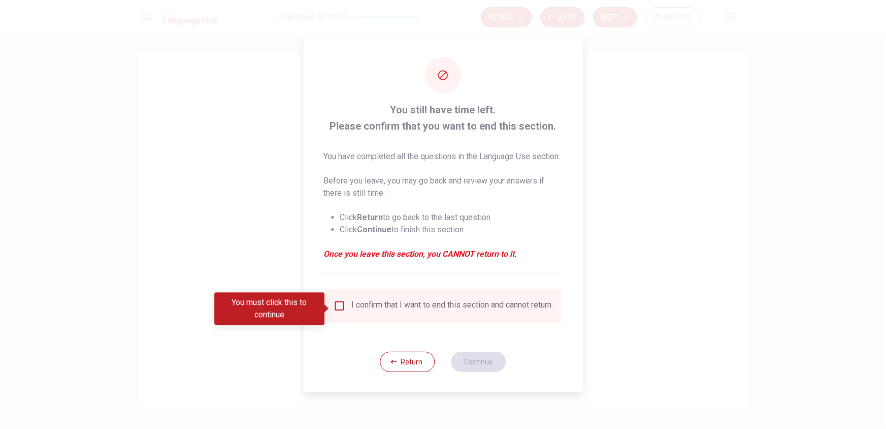
click at [337, 307] on input "You must click this to continue" at bounding box center [339, 306] width 12 height 12
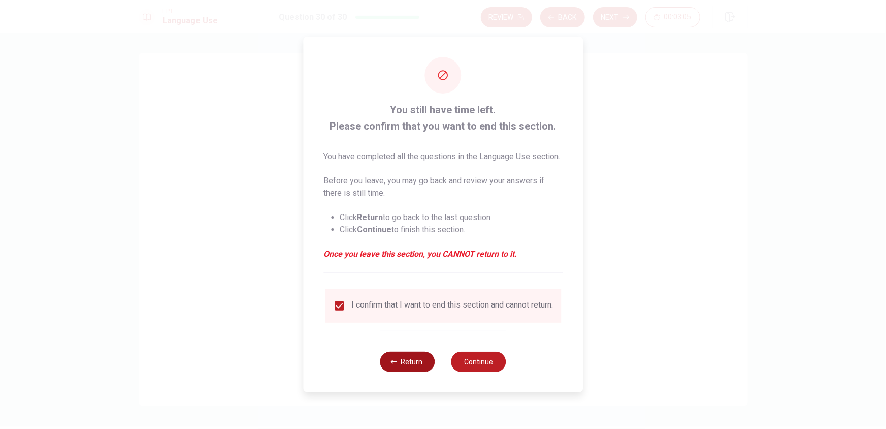
click at [419, 372] on button "Return" at bounding box center [407, 361] width 55 height 20
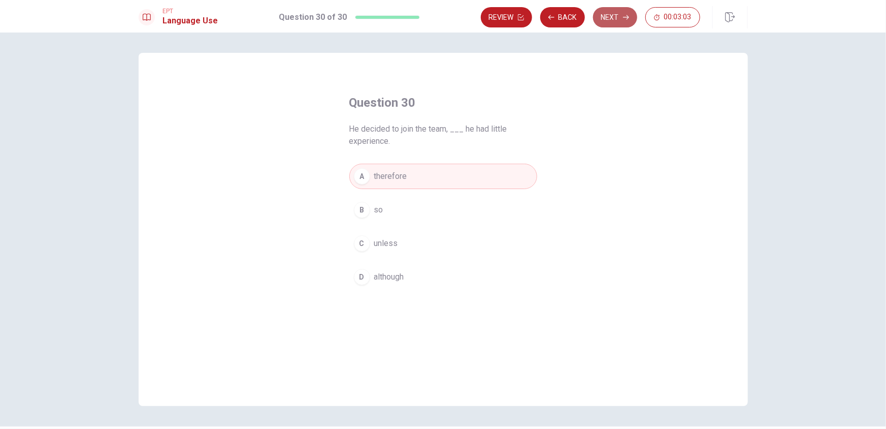
click at [619, 23] on button "Next" at bounding box center [615, 17] width 44 height 20
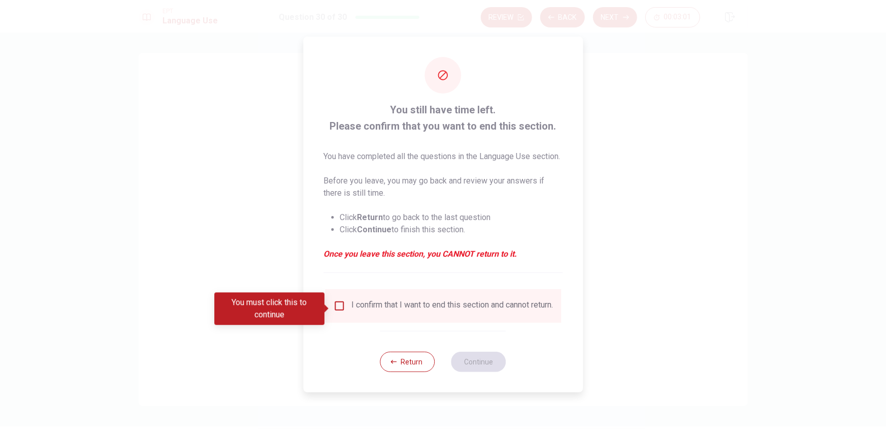
click at [337, 309] on input "You must click this to continue" at bounding box center [339, 306] width 12 height 12
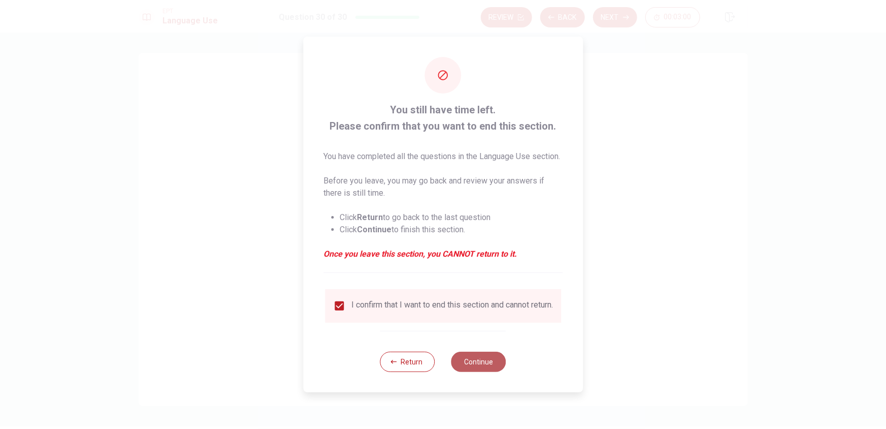
click at [471, 368] on button "Continue" at bounding box center [478, 361] width 55 height 20
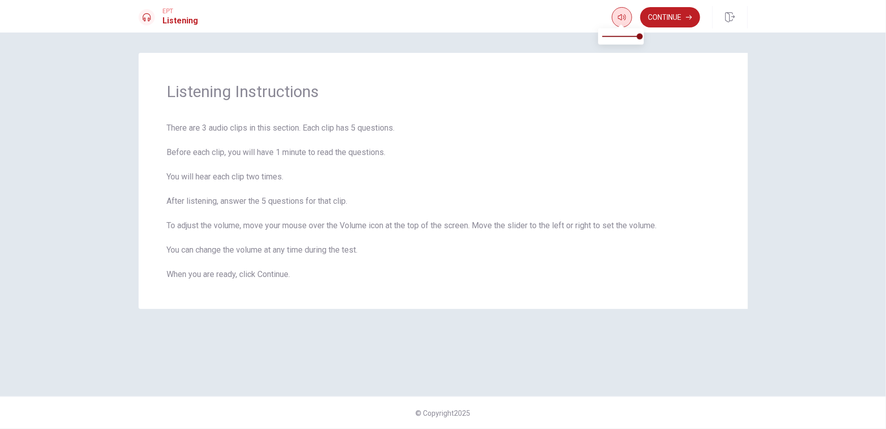
click at [616, 15] on button "button" at bounding box center [622, 17] width 20 height 20
click at [684, 15] on button "Continue" at bounding box center [670, 17] width 60 height 20
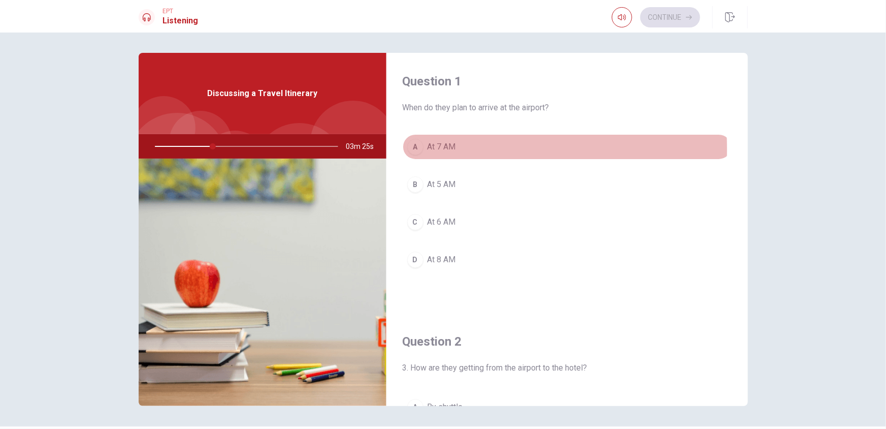
click at [414, 149] on div "A" at bounding box center [415, 147] width 16 height 16
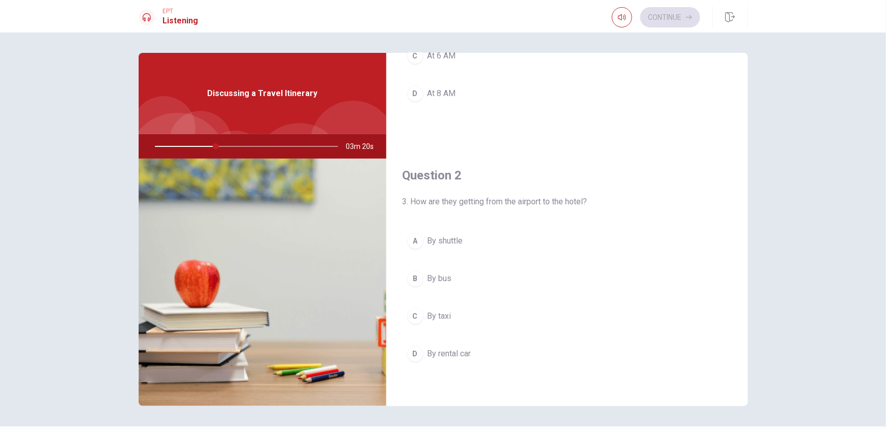
scroll to position [221, 0]
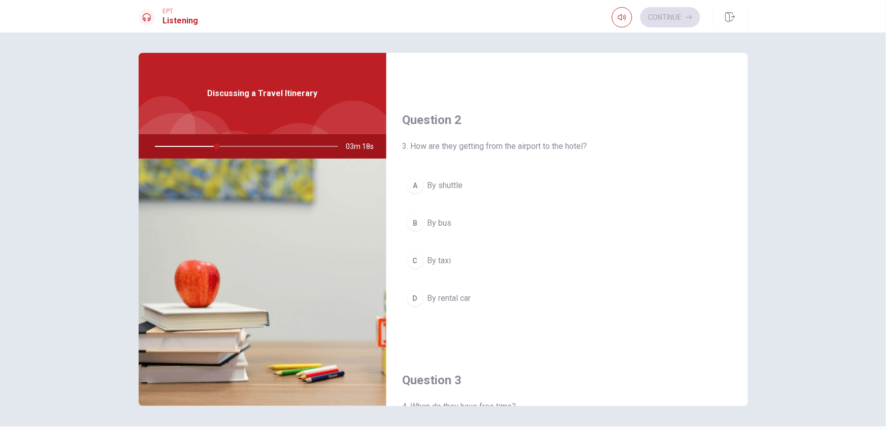
click at [429, 187] on span "By shuttle" at bounding box center [446, 185] width 36 height 12
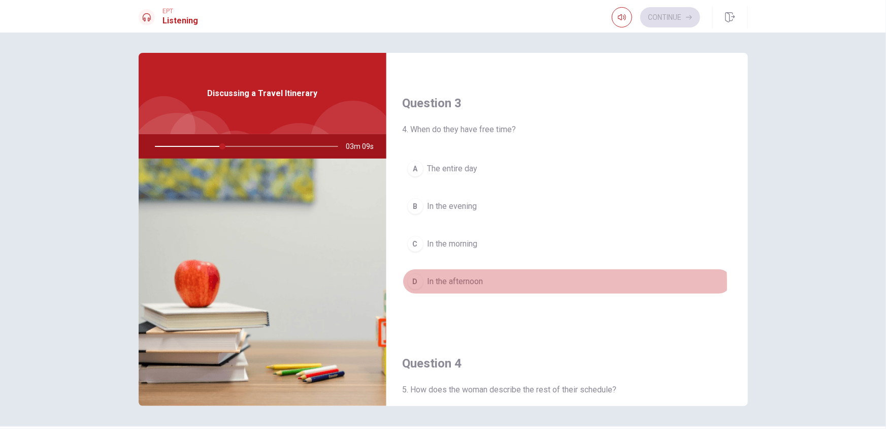
click at [445, 282] on span "In the afternoon" at bounding box center [456, 281] width 56 height 12
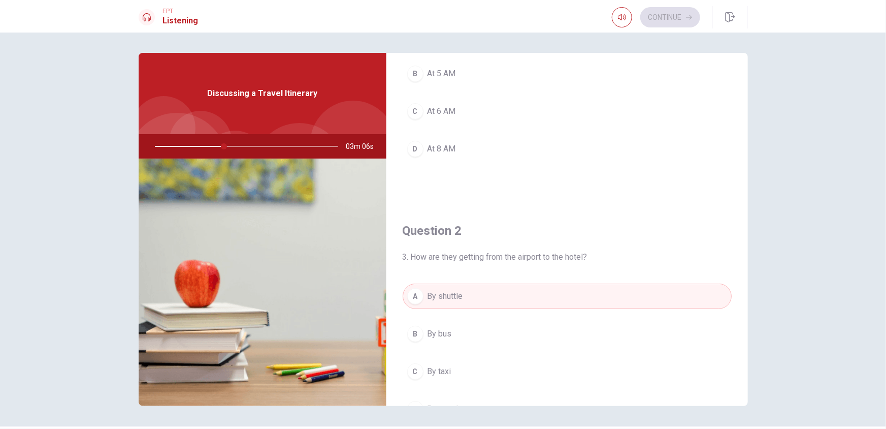
scroll to position [0, 0]
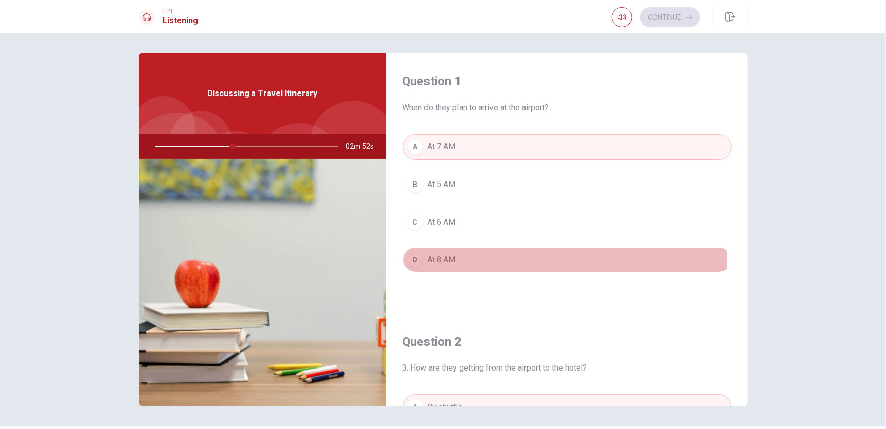
click at [428, 260] on span "At 8 AM" at bounding box center [442, 259] width 28 height 12
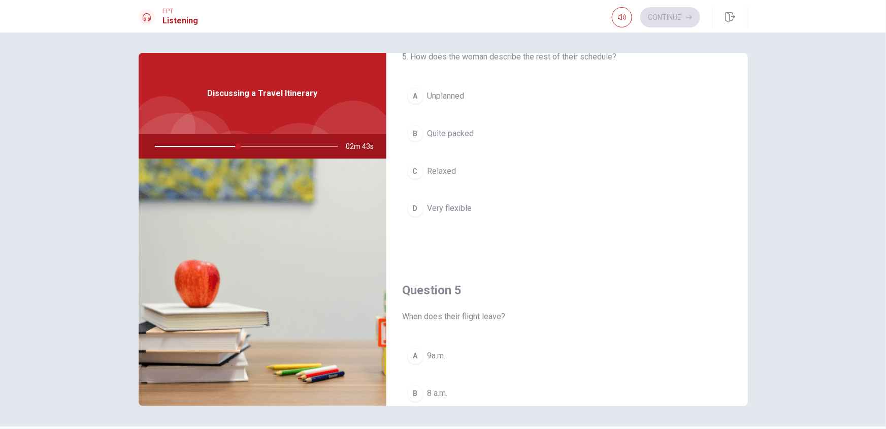
scroll to position [945, 0]
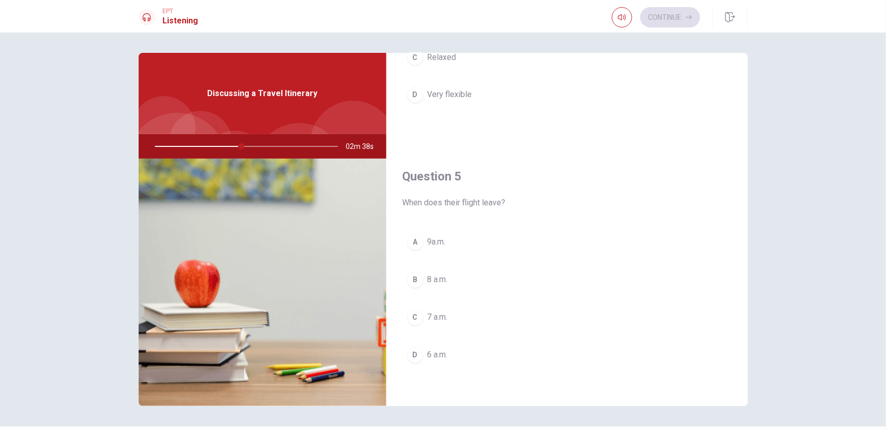
click at [417, 320] on div "C" at bounding box center [415, 317] width 16 height 16
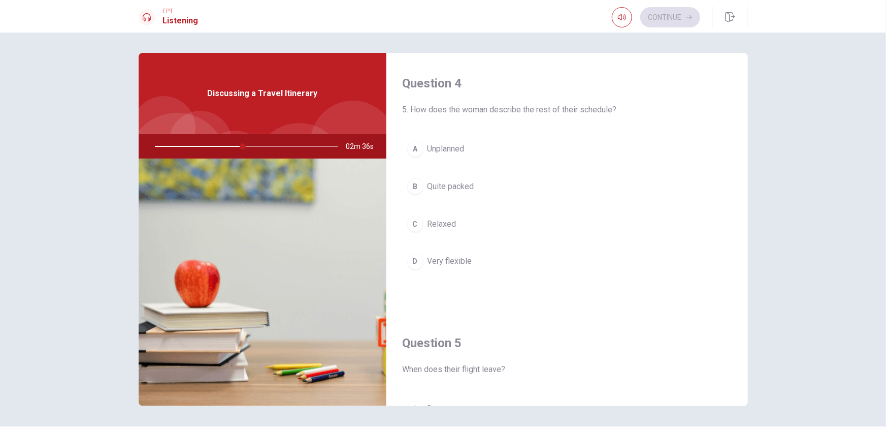
scroll to position [723, 0]
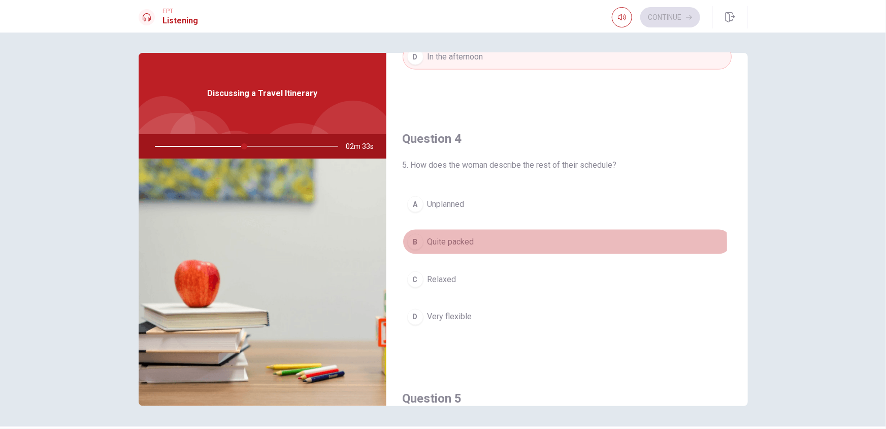
click at [418, 243] on div "B" at bounding box center [415, 242] width 16 height 16
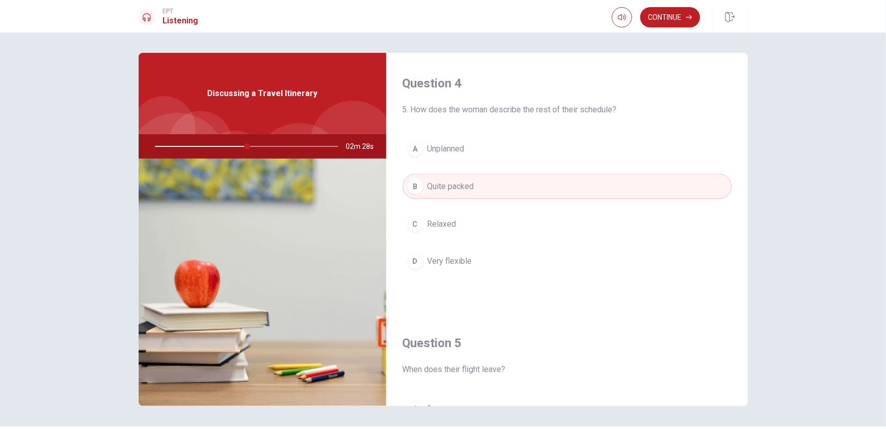
scroll to position [667, 0]
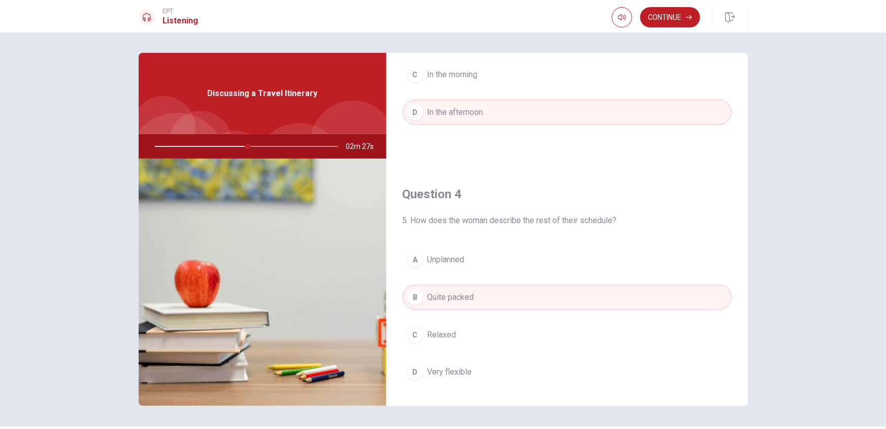
drag, startPoint x: 244, startPoint y: 145, endPoint x: 232, endPoint y: 145, distance: 11.7
click at [232, 145] on div at bounding box center [245, 146] width 204 height 24
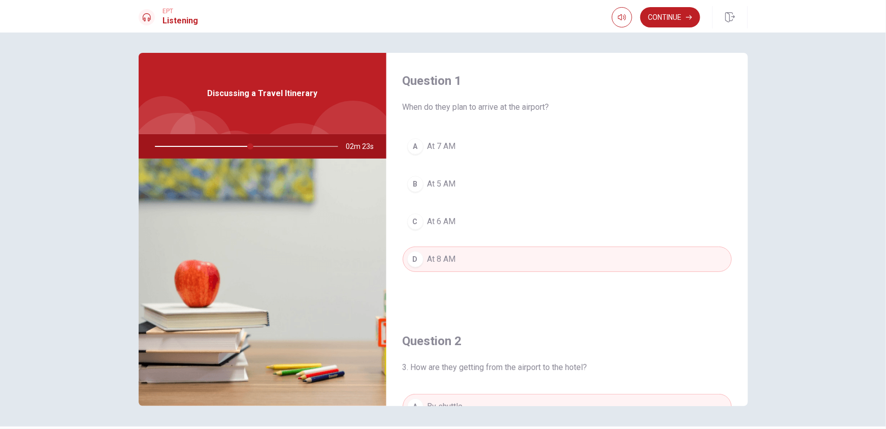
scroll to position [0, 0]
click at [680, 20] on button "Continue" at bounding box center [670, 17] width 60 height 20
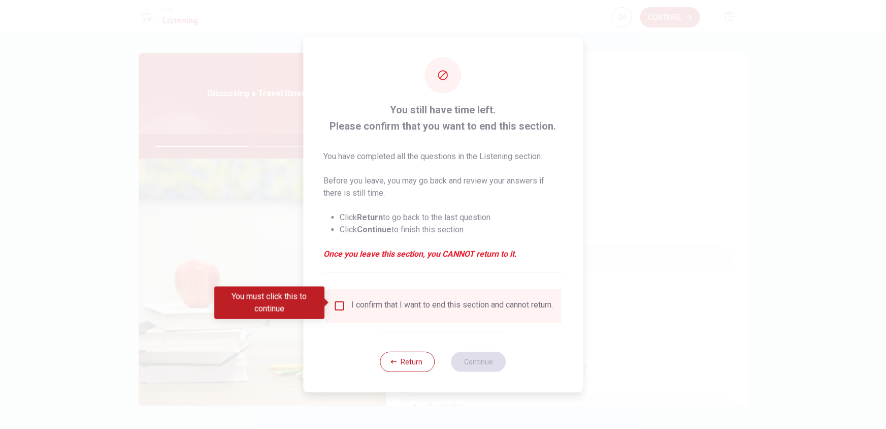
click at [385, 305] on div "I confirm that I want to end this section and cannot return." at bounding box center [452, 306] width 202 height 12
click at [334, 301] on input "You must click this to continue" at bounding box center [339, 306] width 12 height 12
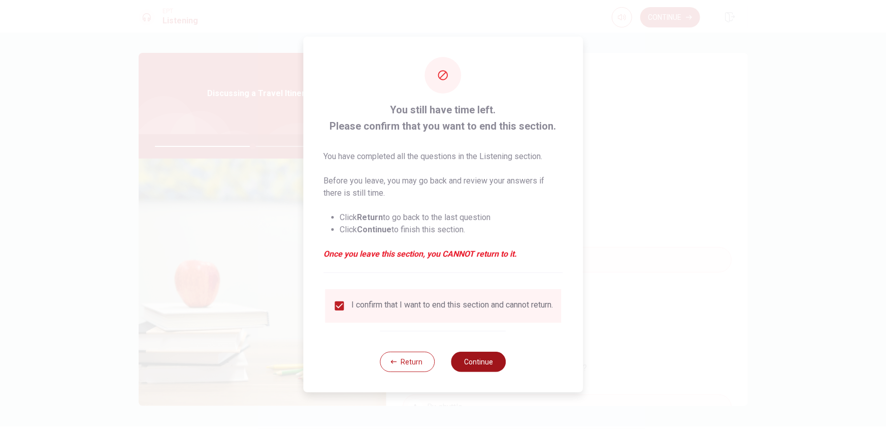
click at [478, 363] on button "Continue" at bounding box center [478, 361] width 55 height 20
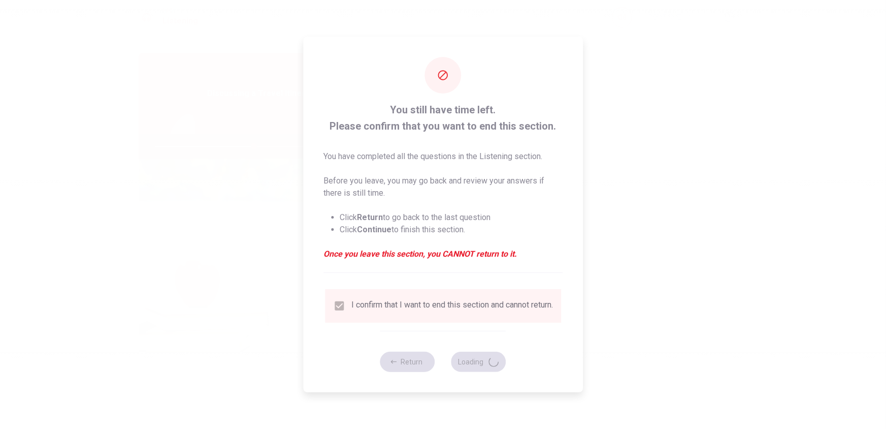
type input "55"
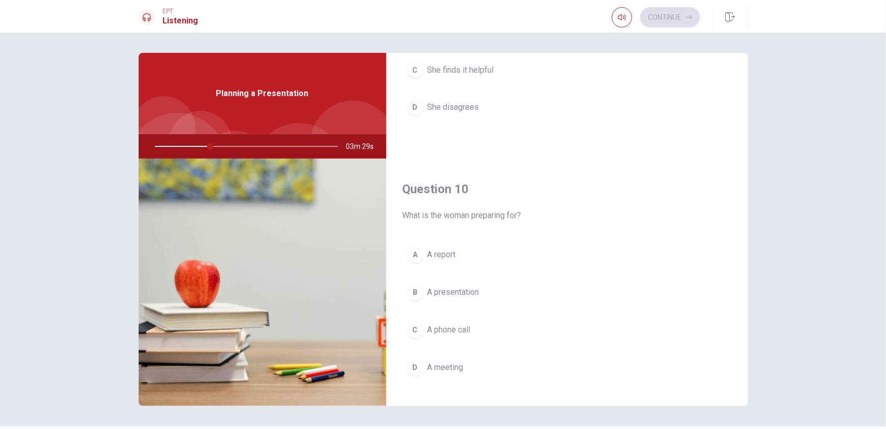
scroll to position [942, 0]
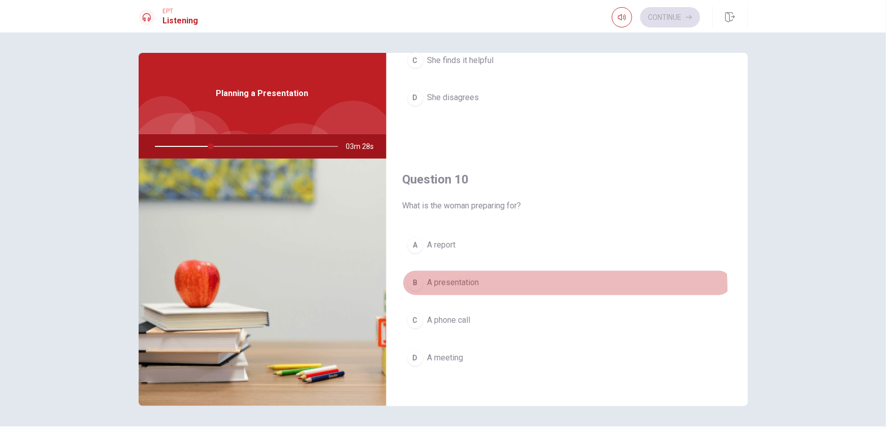
click at [452, 288] on button "B A presentation" at bounding box center [567, 282] width 329 height 25
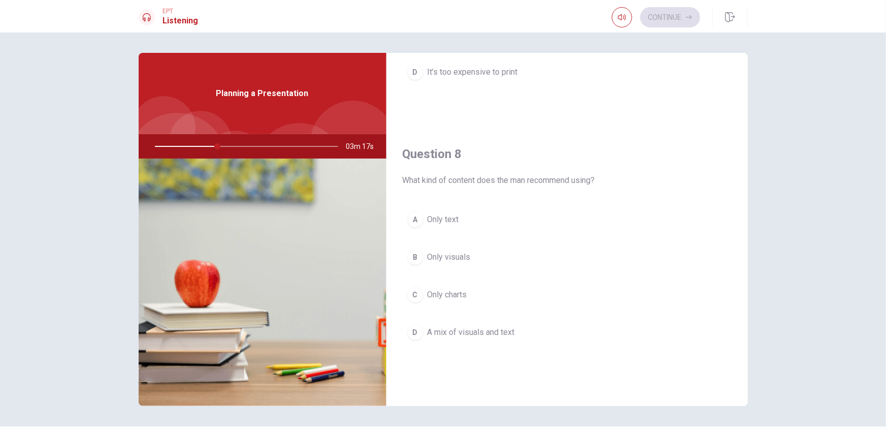
scroll to position [446, 0]
click at [504, 334] on span "A mix of visuals and text" at bounding box center [471, 334] width 87 height 12
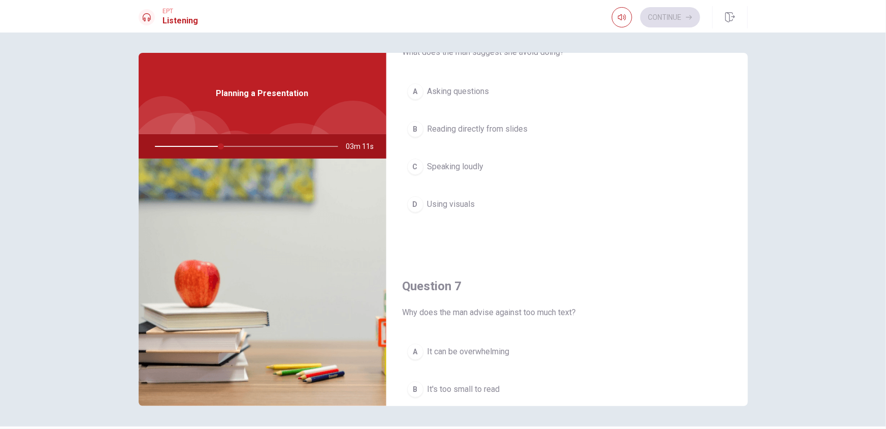
scroll to position [0, 0]
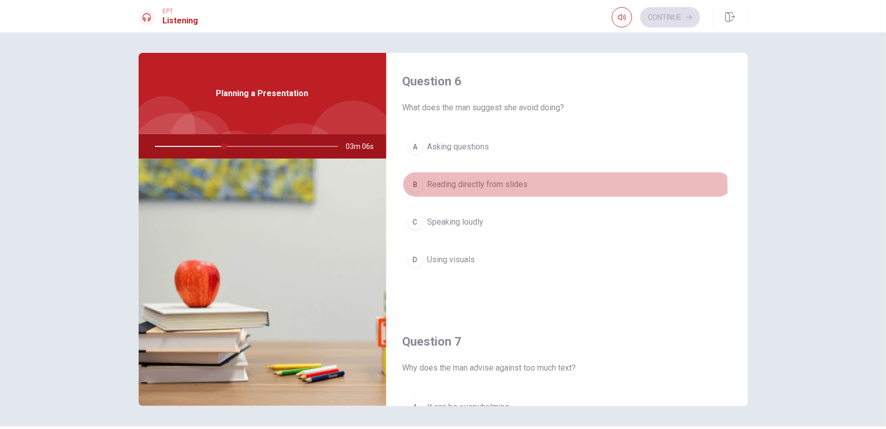
click at [472, 188] on span "Reading directly from slides" at bounding box center [478, 184] width 101 height 12
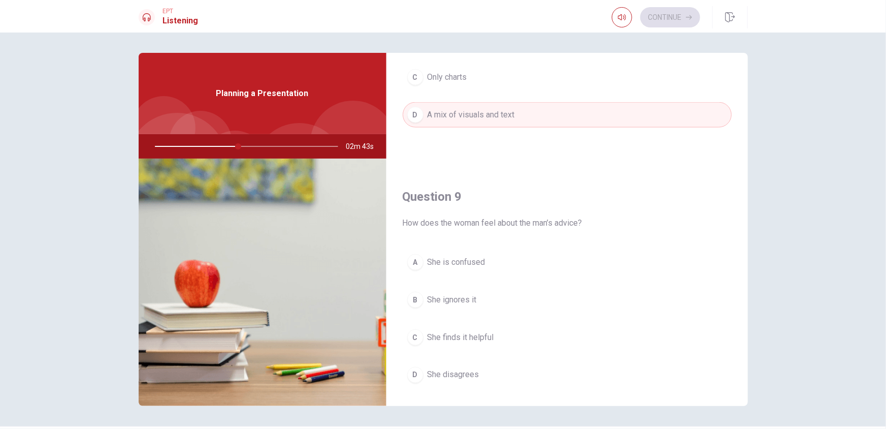
scroll to position [720, 0]
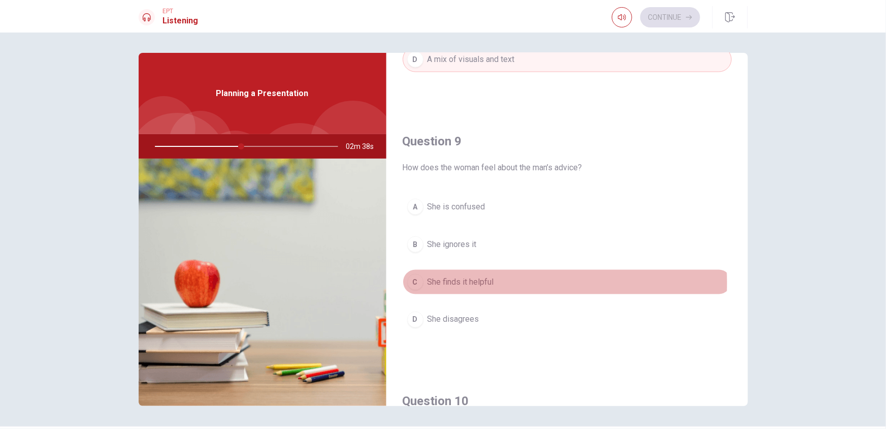
click at [479, 281] on span "She finds it helpful" at bounding box center [461, 282] width 67 height 12
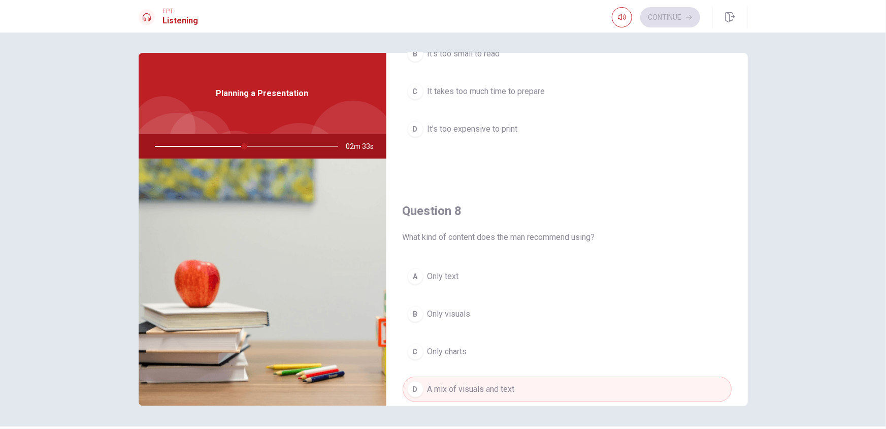
scroll to position [279, 0]
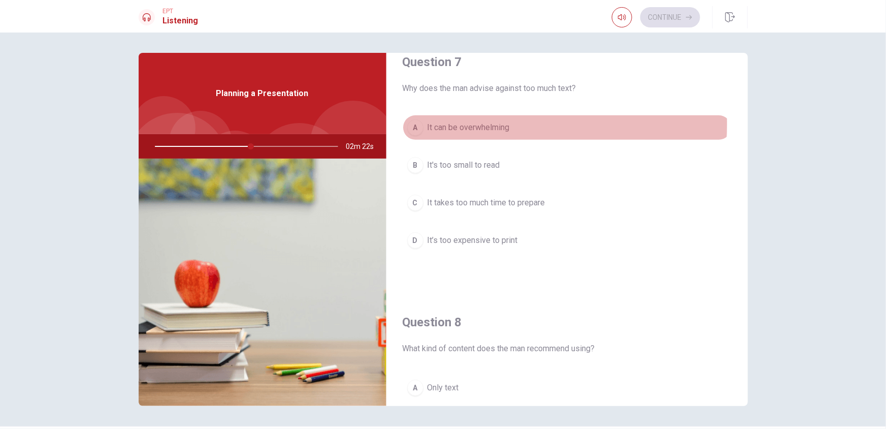
click at [428, 123] on span "It can be overwhelming" at bounding box center [469, 127] width 82 height 12
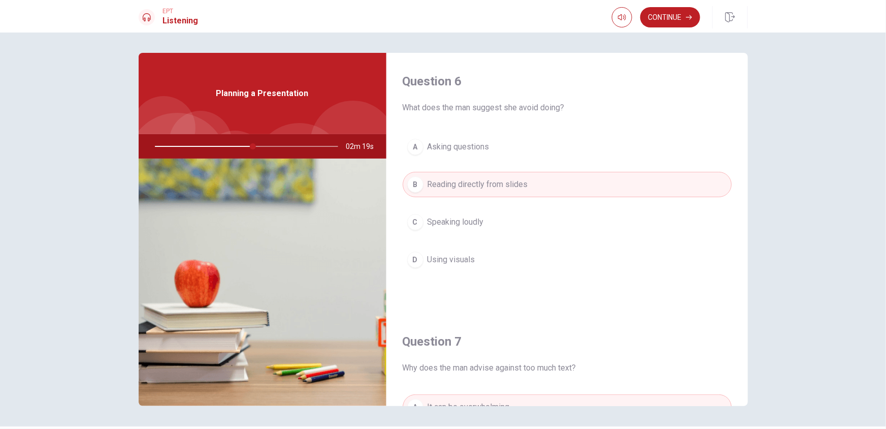
scroll to position [0, 0]
click at [674, 18] on button "Continue" at bounding box center [670, 17] width 60 height 20
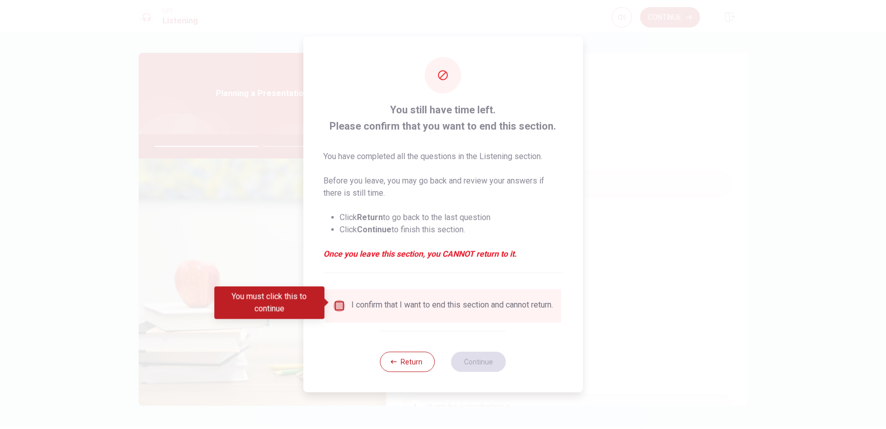
click at [339, 300] on input "You must click this to continue" at bounding box center [339, 306] width 12 height 12
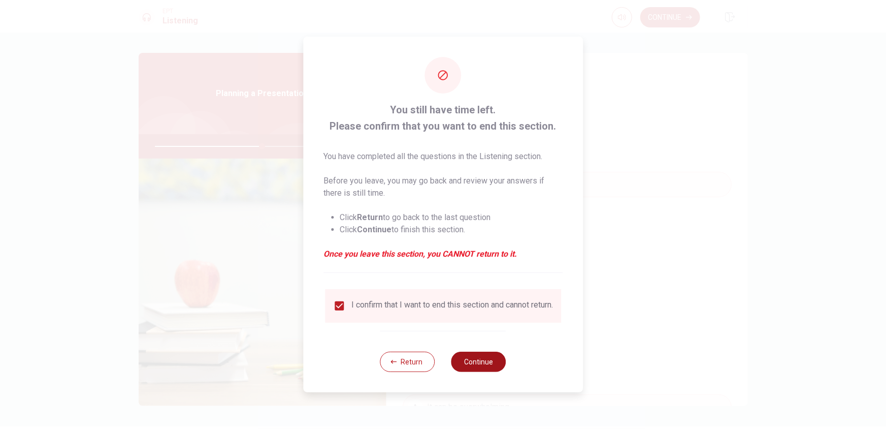
click at [492, 358] on button "Continue" at bounding box center [478, 361] width 55 height 20
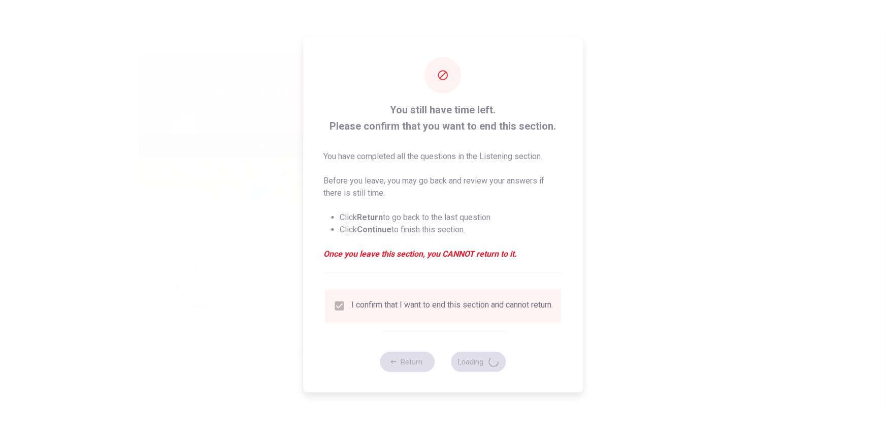
type input "59"
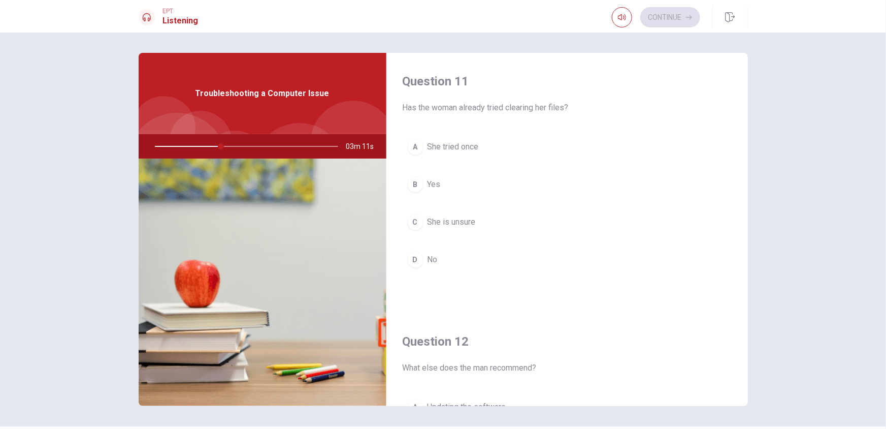
click at [428, 221] on span "She is unsure" at bounding box center [452, 222] width 48 height 12
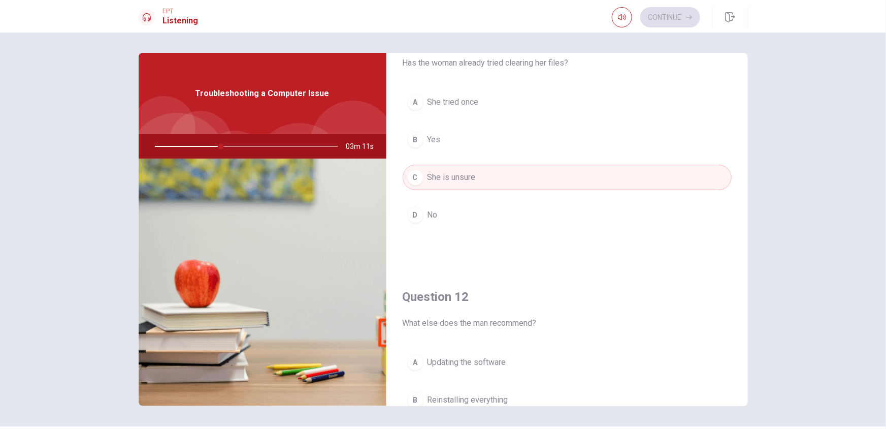
scroll to position [166, 0]
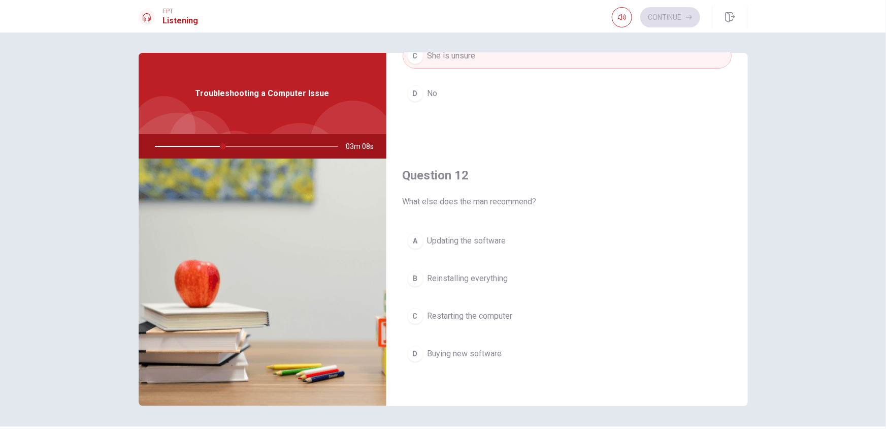
click at [463, 319] on span "Restarting the computer" at bounding box center [470, 316] width 85 height 12
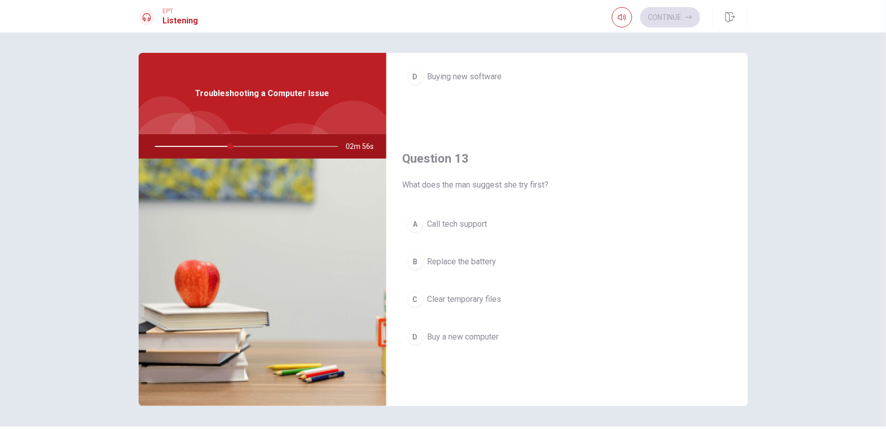
scroll to position [554, 0]
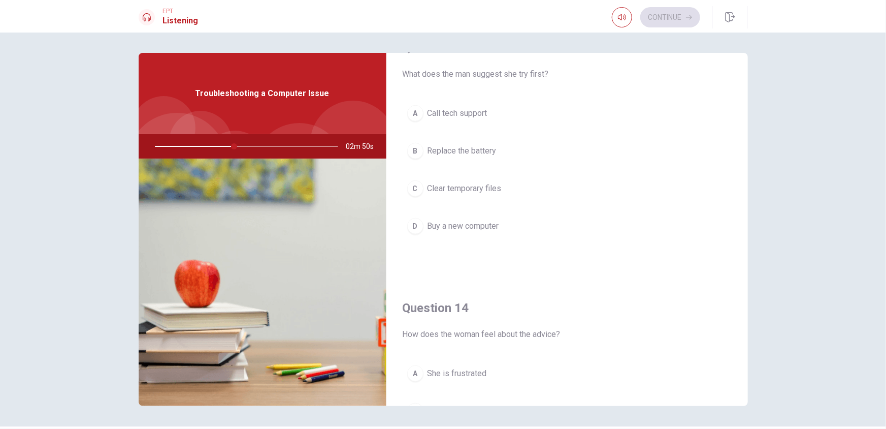
click at [475, 190] on span "Clear temporary files" at bounding box center [465, 188] width 74 height 12
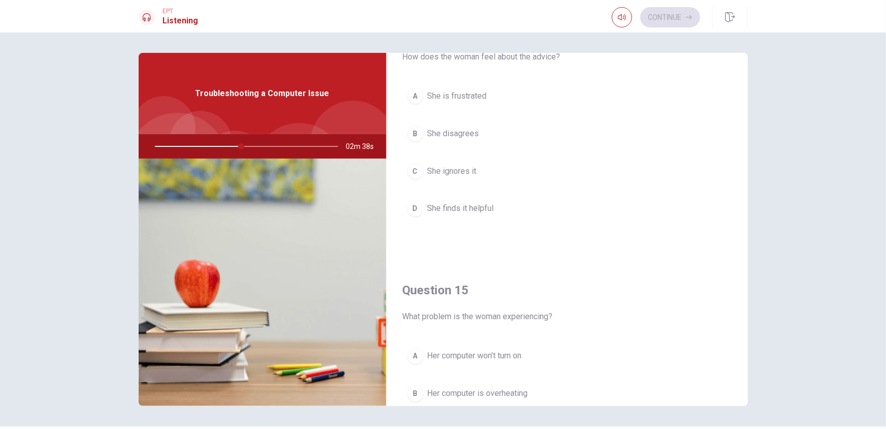
scroll to position [775, 0]
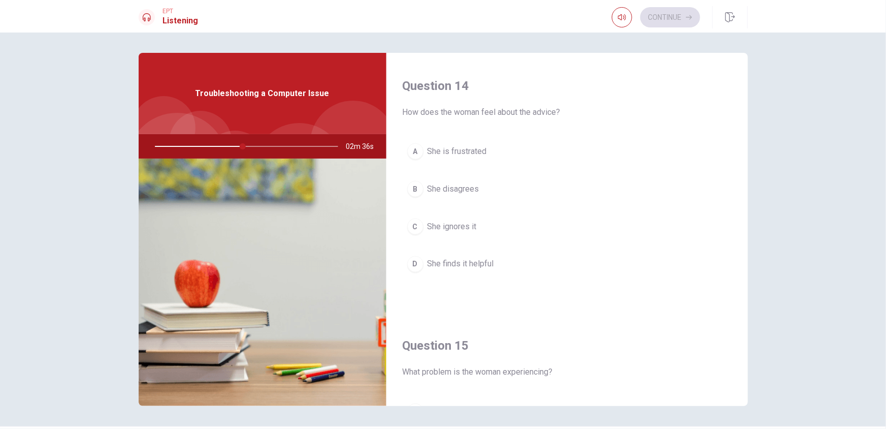
click at [447, 263] on span "She finds it helpful" at bounding box center [461, 264] width 67 height 12
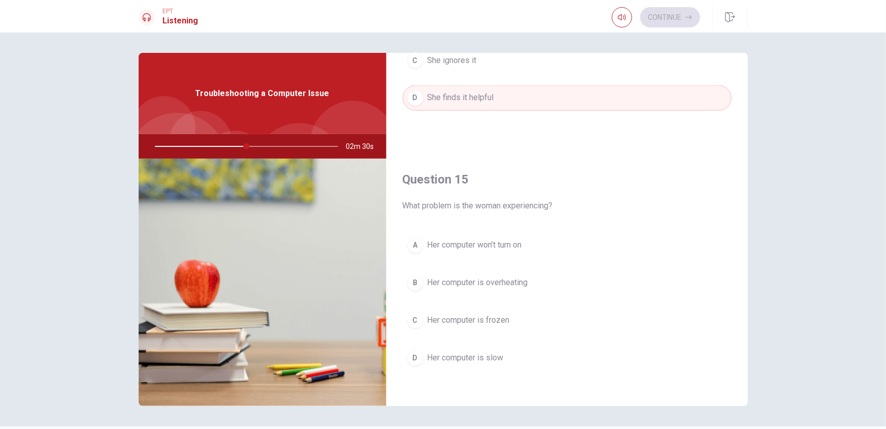
scroll to position [945, 0]
click at [466, 353] on span "Her computer is slow" at bounding box center [466, 355] width 76 height 12
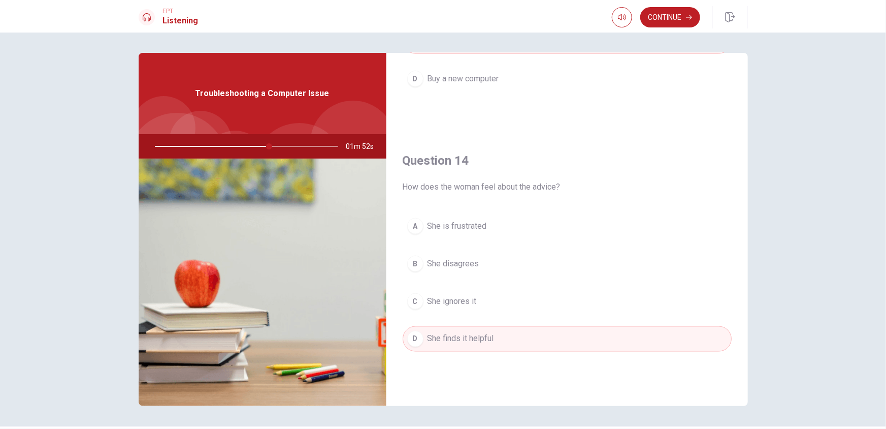
scroll to position [831, 0]
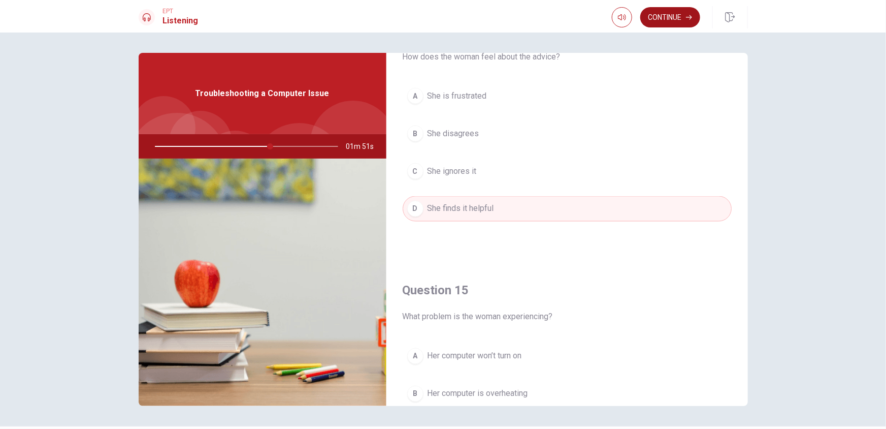
click at [664, 19] on button "Continue" at bounding box center [670, 17] width 60 height 20
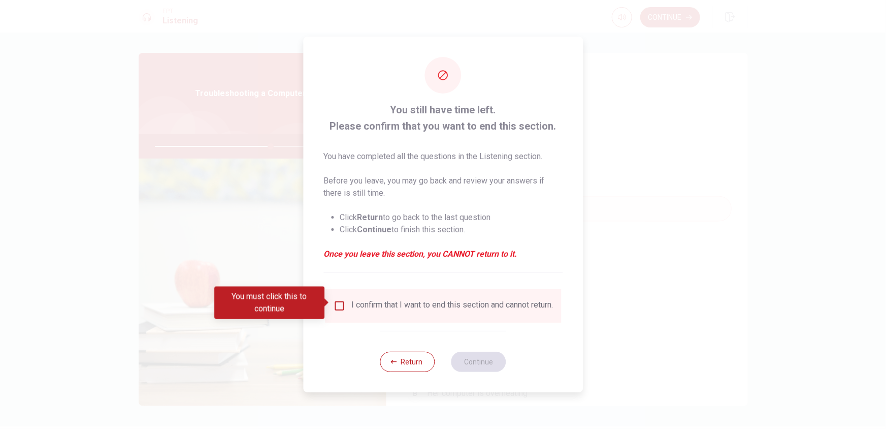
click at [392, 302] on div "I confirm that I want to end this section and cannot return." at bounding box center [452, 306] width 202 height 12
click at [336, 302] on input "You must click this to continue" at bounding box center [339, 306] width 12 height 12
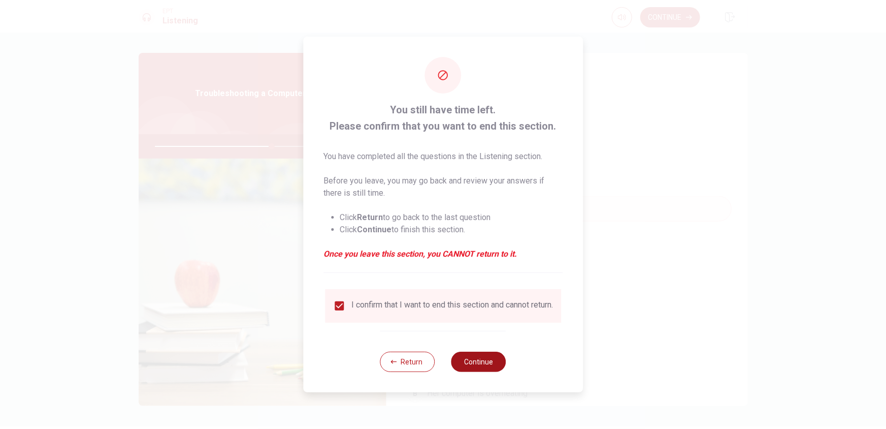
click at [475, 362] on button "Continue" at bounding box center [478, 361] width 55 height 20
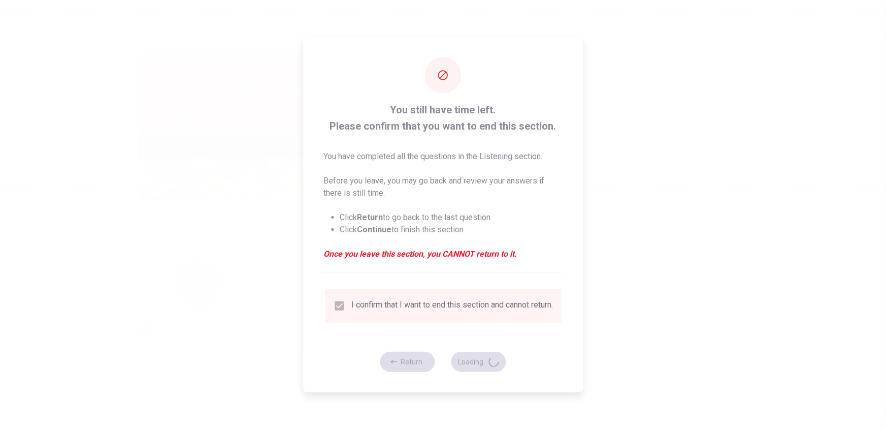
type input "65"
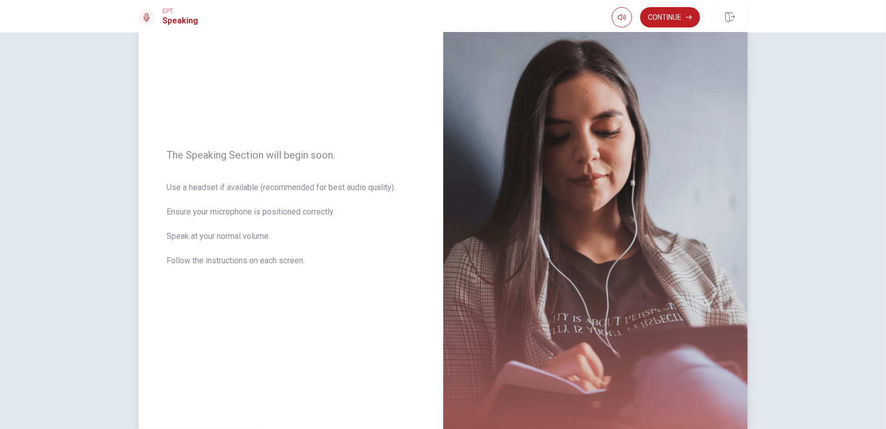
scroll to position [111, 0]
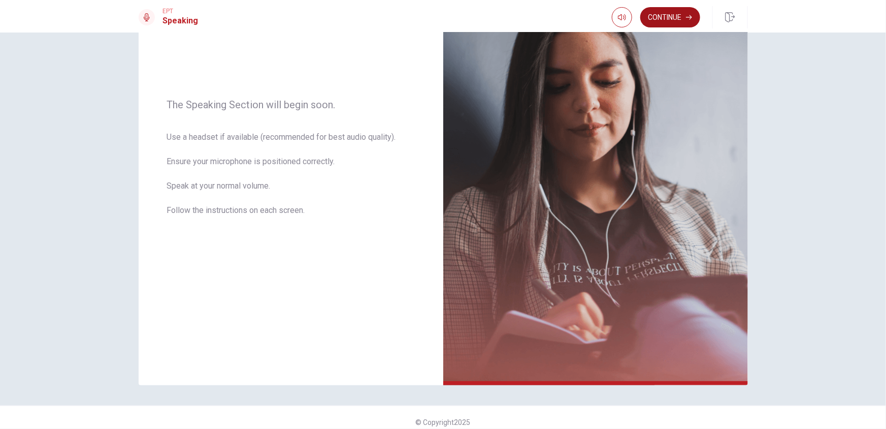
click at [661, 16] on button "Continue" at bounding box center [670, 17] width 60 height 20
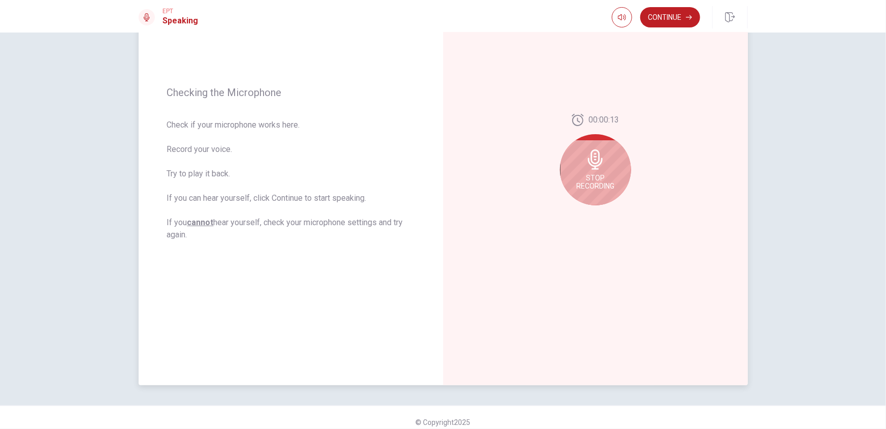
click at [575, 173] on div "Stop Recording" at bounding box center [595, 169] width 71 height 71
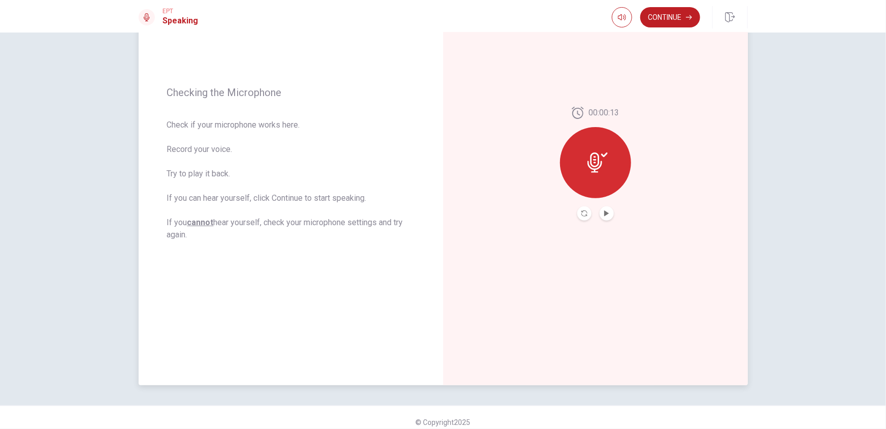
click at [592, 177] on div at bounding box center [595, 162] width 71 height 71
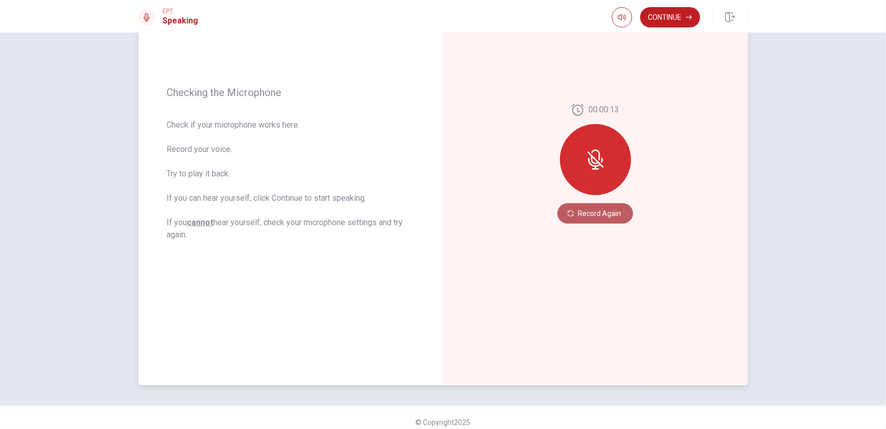
click at [595, 213] on button "Record Again" at bounding box center [596, 213] width 76 height 20
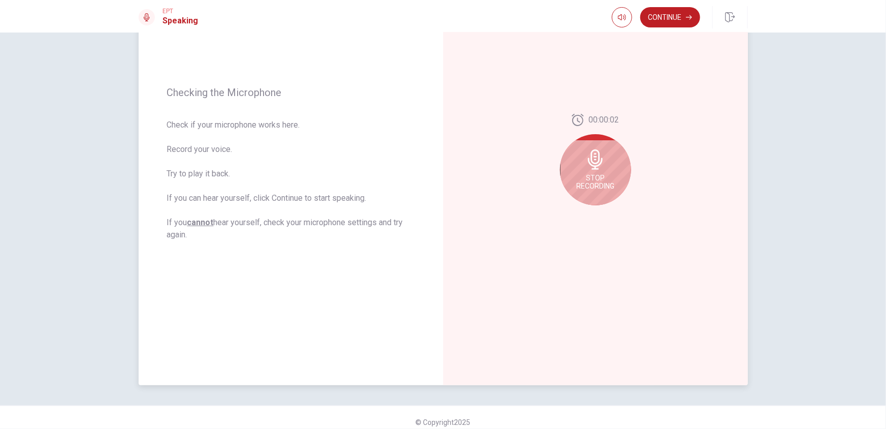
click at [592, 174] on span "Stop Recording" at bounding box center [595, 182] width 38 height 16
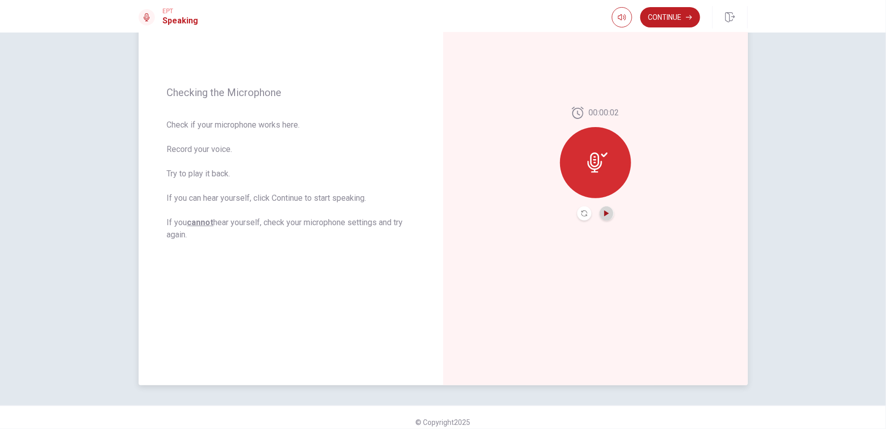
click at [604, 211] on icon "Play Audio" at bounding box center [606, 213] width 5 height 6
click at [673, 24] on button "Continue" at bounding box center [670, 17] width 60 height 20
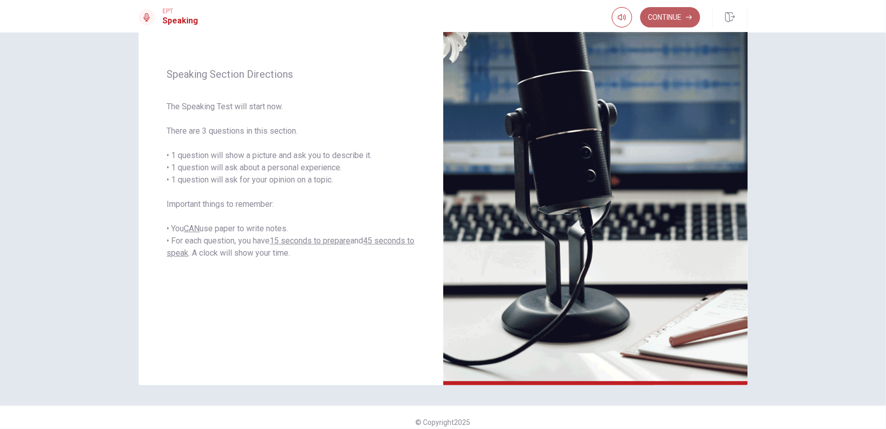
click at [683, 16] on button "Continue" at bounding box center [670, 17] width 60 height 20
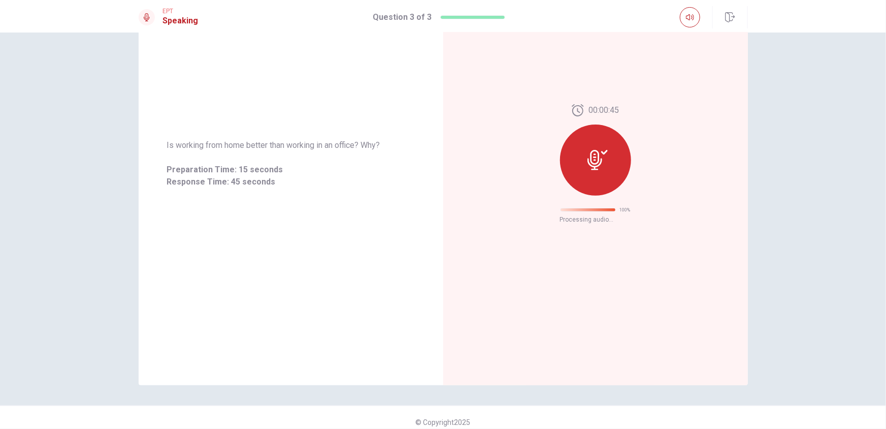
scroll to position [0, 0]
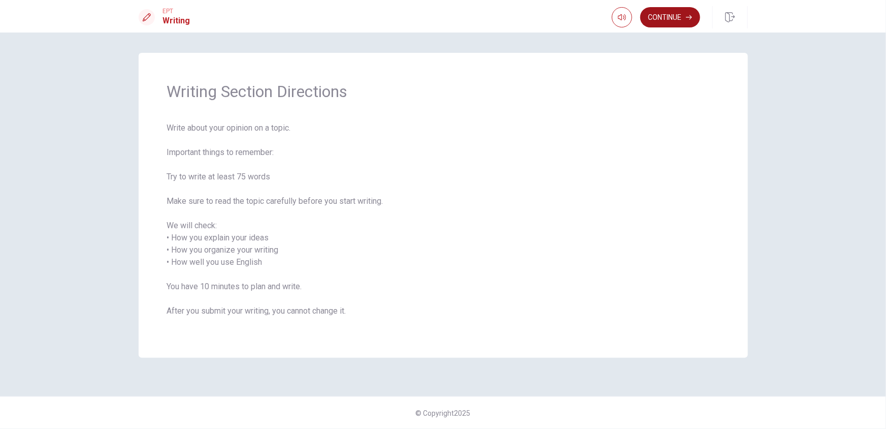
click at [668, 23] on button "Continue" at bounding box center [670, 17] width 60 height 20
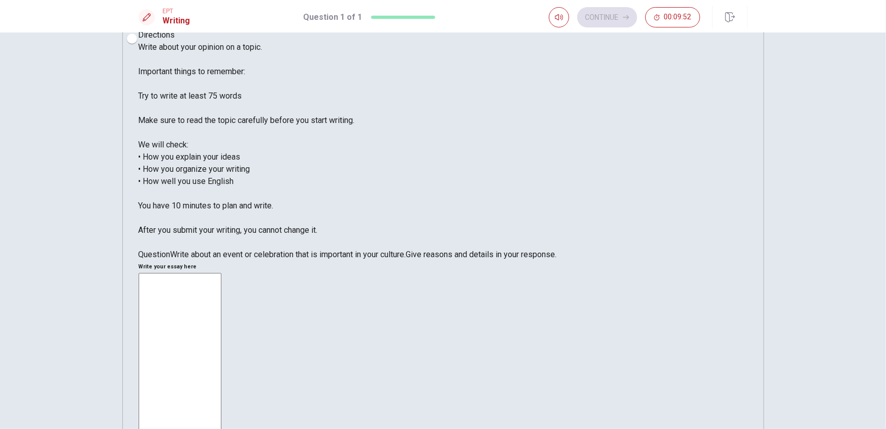
scroll to position [36, 0]
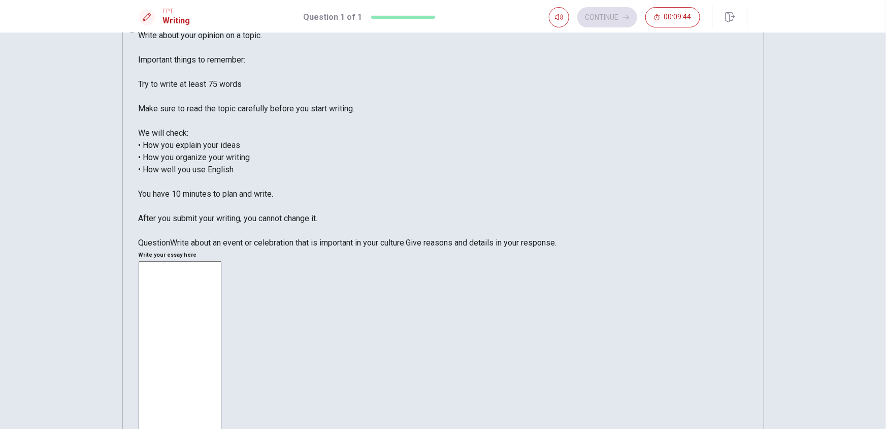
click at [221, 261] on textarea at bounding box center [180, 404] width 83 height 286
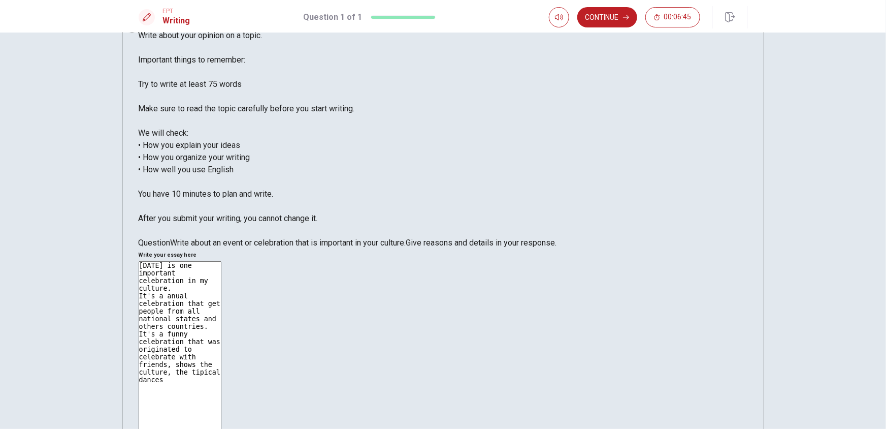
click at [221, 261] on textarea "[DATE] is one important celebration in my culture. It's a anual celebration tha…" at bounding box center [180, 404] width 83 height 286
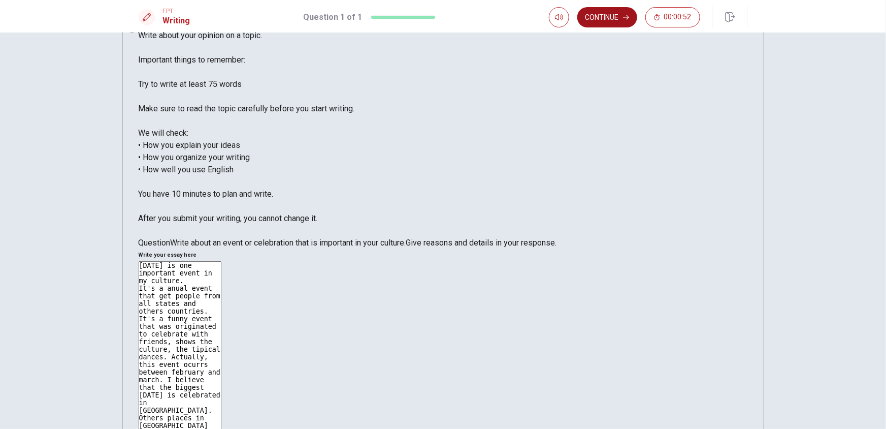
type textarea "[DATE] is one important event in my culture. It's a anual event that get people…"
click at [605, 19] on button "Continue" at bounding box center [607, 17] width 60 height 20
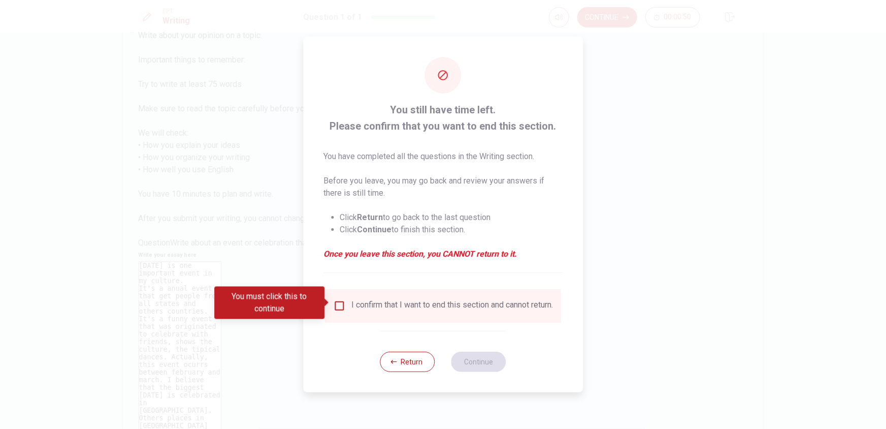
click at [339, 306] on input "You must click this to continue" at bounding box center [339, 306] width 12 height 12
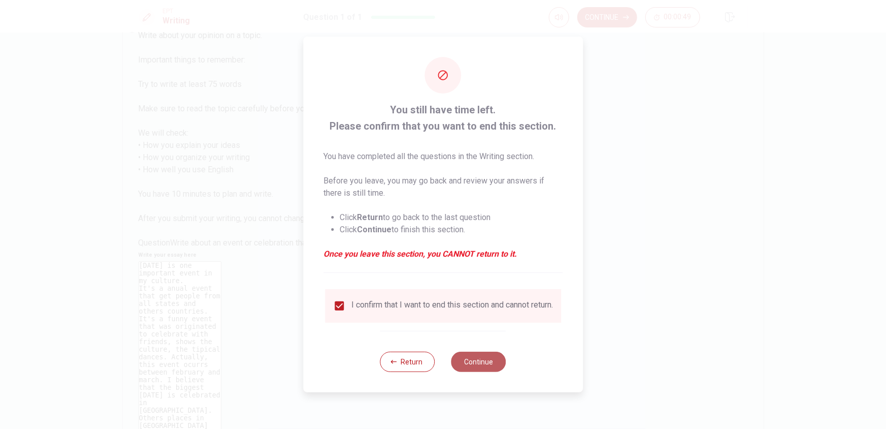
click at [485, 366] on button "Continue" at bounding box center [478, 361] width 55 height 20
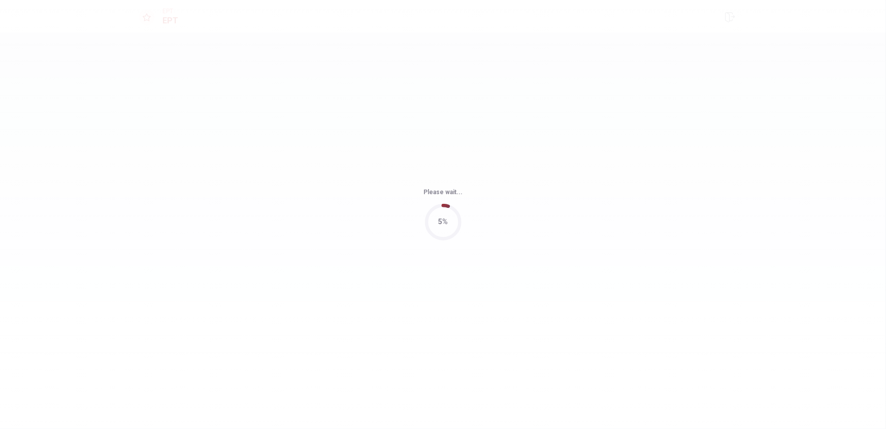
scroll to position [0, 0]
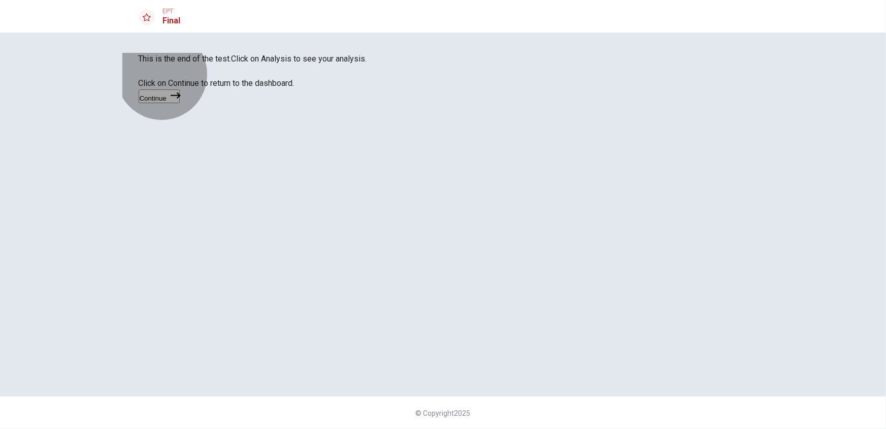
click at [180, 103] on button "Continue" at bounding box center [159, 96] width 41 height 14
